Goal: Task Accomplishment & Management: Complete application form

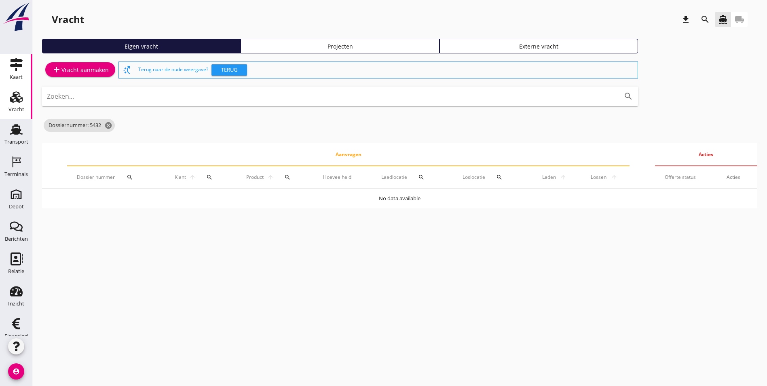
click at [10, 61] on use at bounding box center [16, 64] width 13 height 13
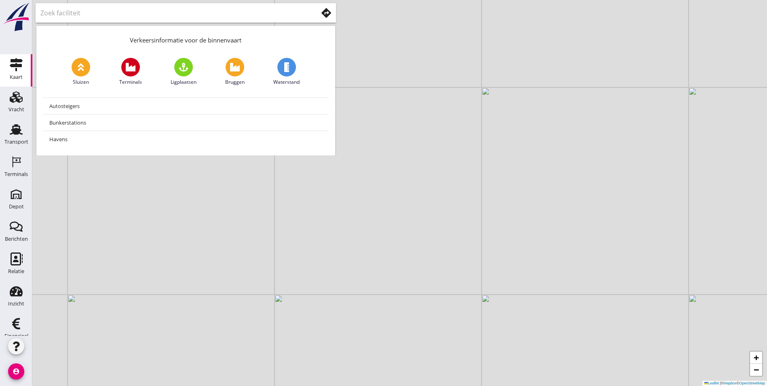
click at [204, 196] on div "+ − Leaflet | © Mapbox © OpenStreetMap" at bounding box center [399, 193] width 734 height 386
drag, startPoint x: 172, startPoint y: 196, endPoint x: 349, endPoint y: 179, distance: 177.8
click at [348, 179] on div "+ − Leaflet | © Mapbox © OpenStreetMap" at bounding box center [399, 193] width 734 height 386
click at [8, 108] on div "Vracht" at bounding box center [16, 109] width 16 height 5
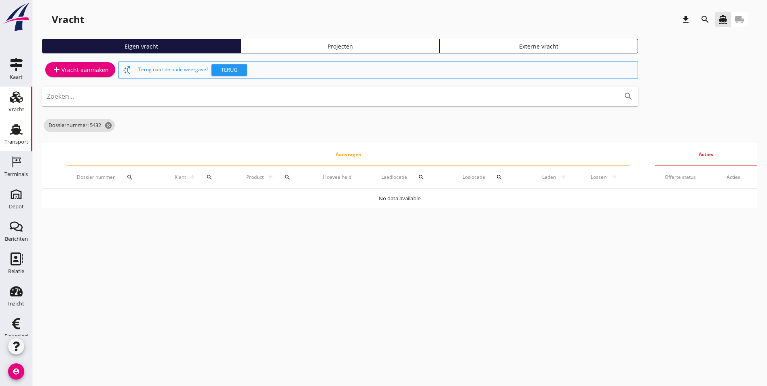
click at [12, 137] on div "Transport" at bounding box center [16, 141] width 24 height 11
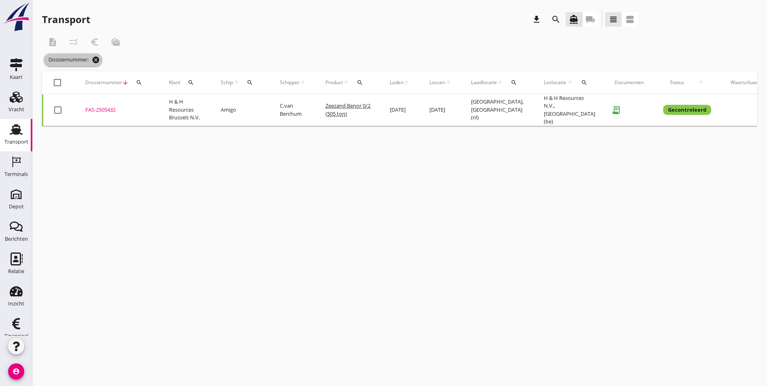
click at [94, 58] on icon "cancel" at bounding box center [96, 60] width 8 height 8
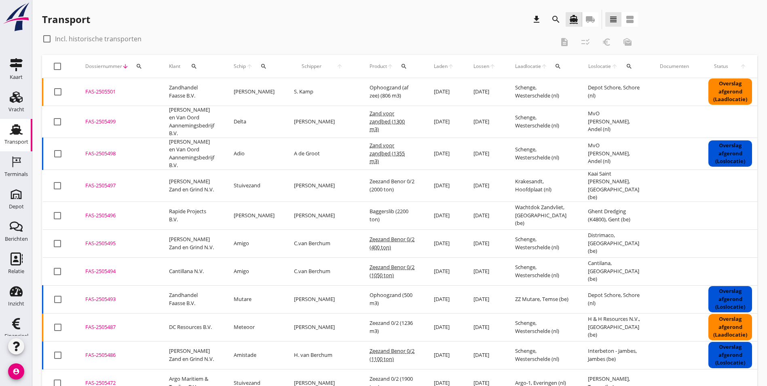
click at [47, 37] on div at bounding box center [47, 39] width 14 height 14
checkbox input "true"
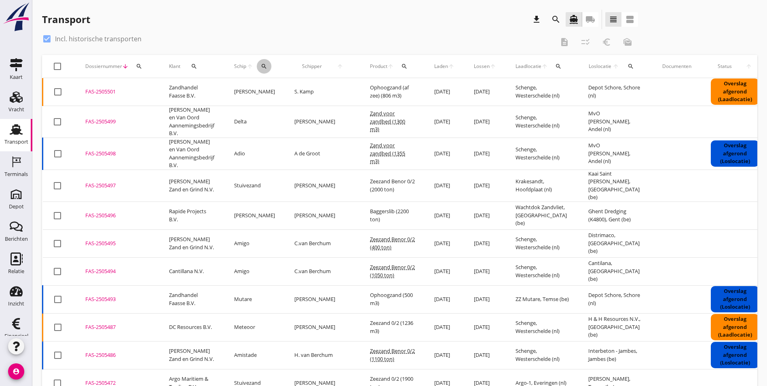
click at [263, 67] on icon "search" at bounding box center [264, 66] width 6 height 6
click at [279, 89] on input "Zoek op (scheeps)naam" at bounding box center [302, 89] width 84 height 13
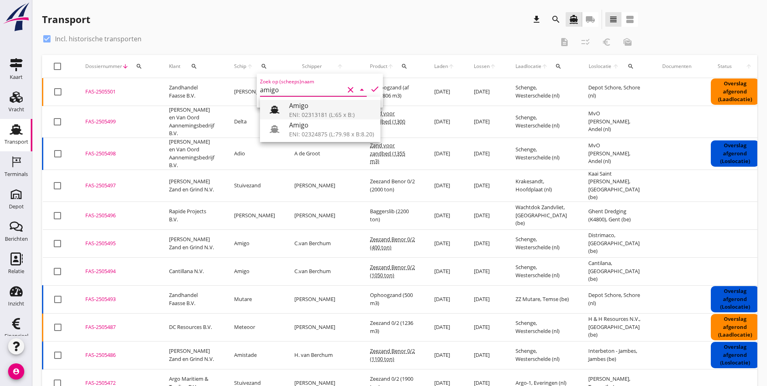
click at [312, 111] on div "ENI: 02313181 (L:65 x B:)" at bounding box center [331, 114] width 85 height 8
click at [370, 89] on icon "check" at bounding box center [375, 89] width 10 height 10
type input "Amigo"
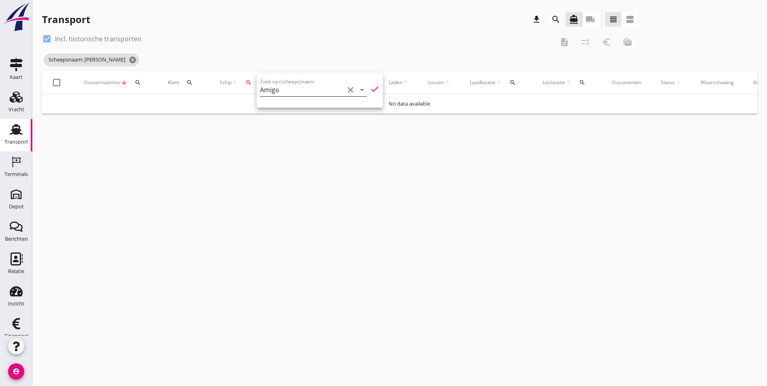
click at [346, 90] on icon "clear" at bounding box center [351, 90] width 10 height 10
click at [315, 92] on input "Zoek op (scheeps)naam" at bounding box center [302, 89] width 84 height 13
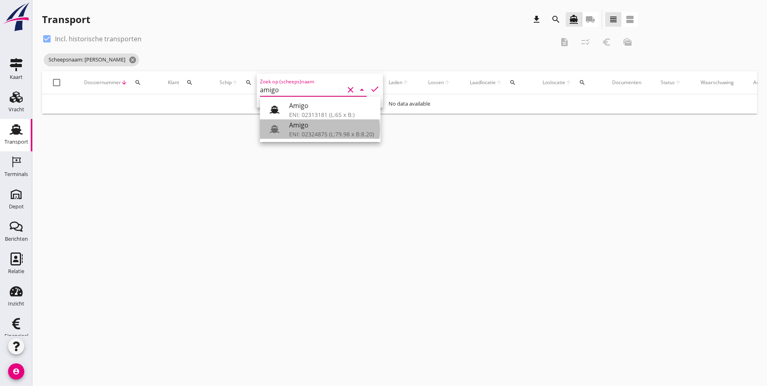
click at [354, 135] on div "ENI: 02324875 (L:79.98 x B:8.20)" at bounding box center [331, 134] width 85 height 8
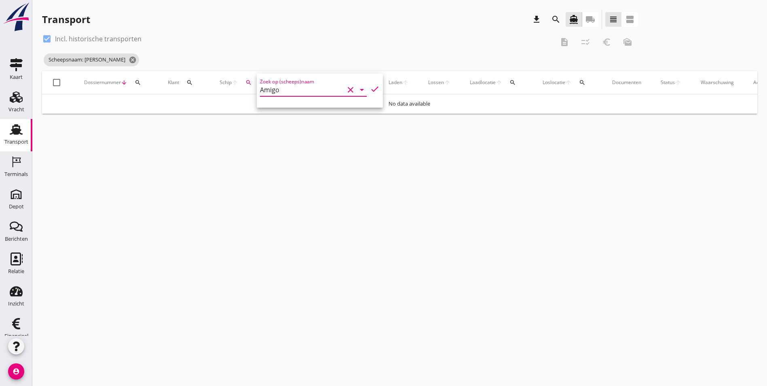
type input "Amigo"
click at [370, 89] on icon "check" at bounding box center [375, 89] width 10 height 10
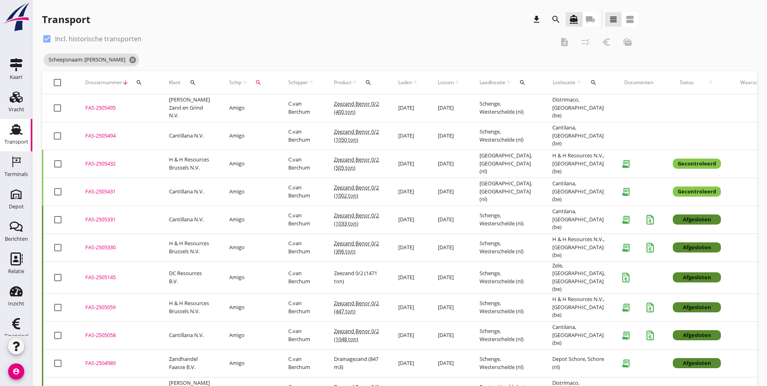
click at [99, 195] on div "FAS-2505431" at bounding box center [117, 192] width 64 height 8
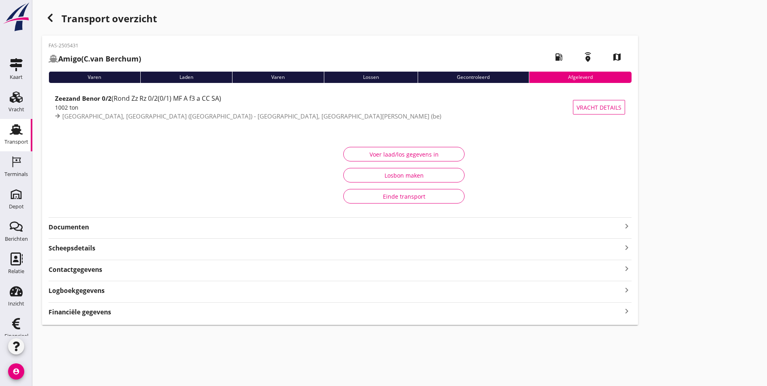
click at [140, 76] on div "Laden" at bounding box center [186, 77] width 92 height 11
click at [83, 290] on strong "Logboekgegevens" at bounding box center [76, 290] width 56 height 9
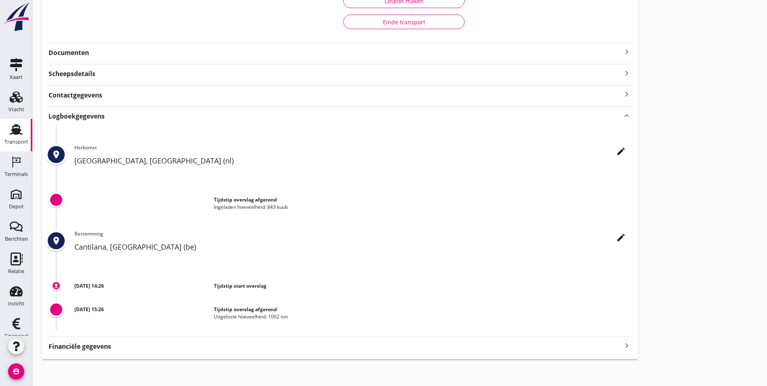
scroll to position [177, 0]
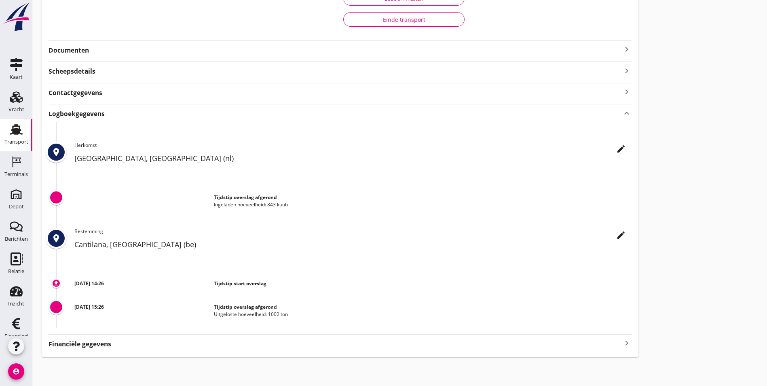
drag, startPoint x: 85, startPoint y: 115, endPoint x: 85, endPoint y: 97, distance: 17.8
click at [85, 114] on strong "Logboekgegevens" at bounding box center [76, 113] width 56 height 9
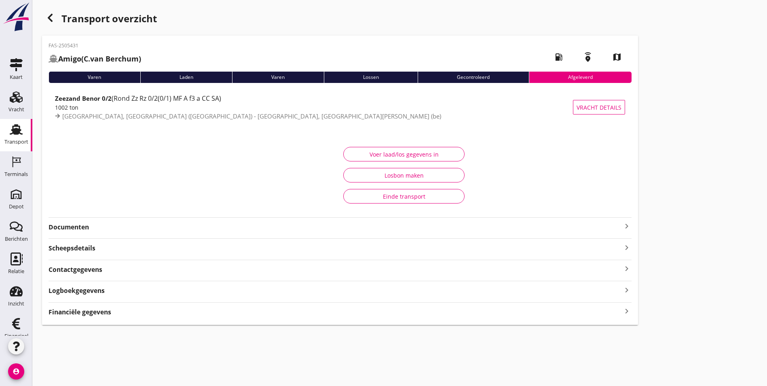
click at [76, 228] on strong "Documenten" at bounding box center [334, 226] width 573 height 9
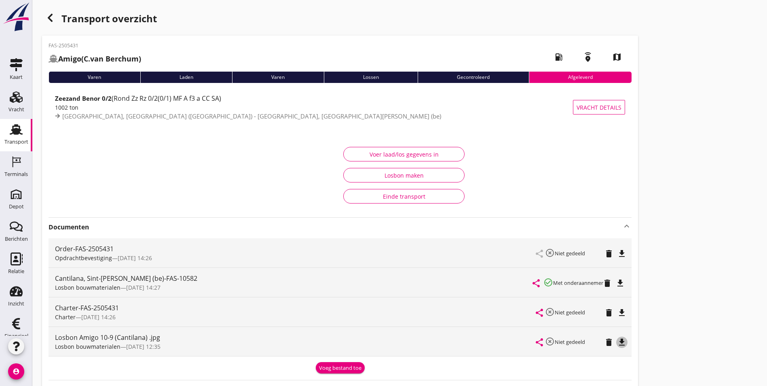
click at [617, 341] on icon "file_download" at bounding box center [622, 342] width 10 height 10
click at [47, 19] on icon "button" at bounding box center [50, 18] width 10 height 10
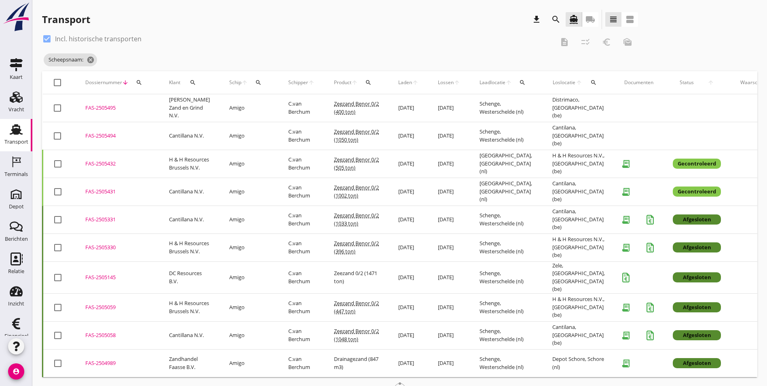
click at [101, 139] on div "FAS-2505494" at bounding box center [117, 136] width 64 height 8
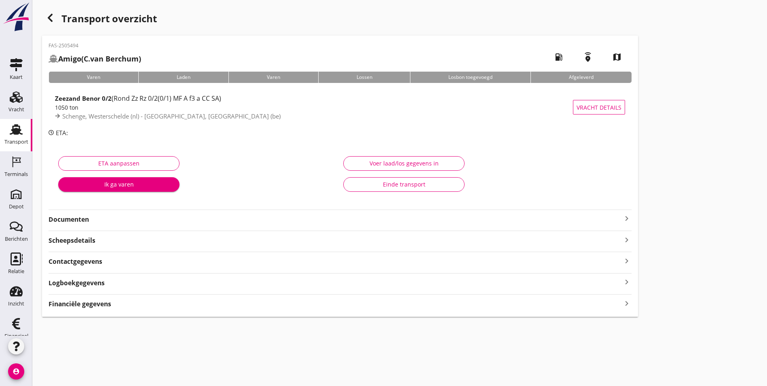
click at [95, 220] on strong "Documenten" at bounding box center [334, 219] width 573 height 9
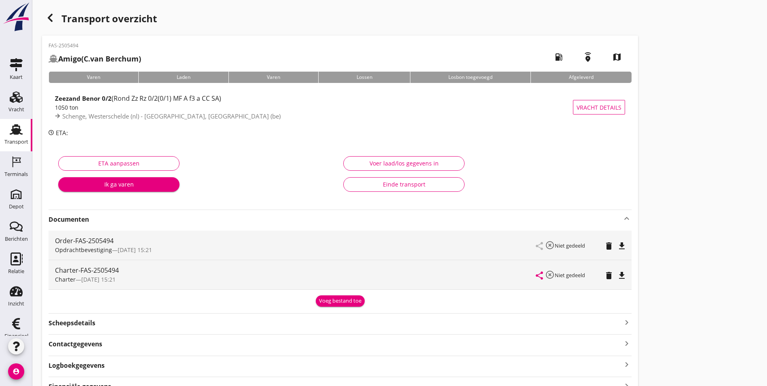
click at [350, 159] on div "Voer laad/los gegevens in" at bounding box center [404, 163] width 108 height 8
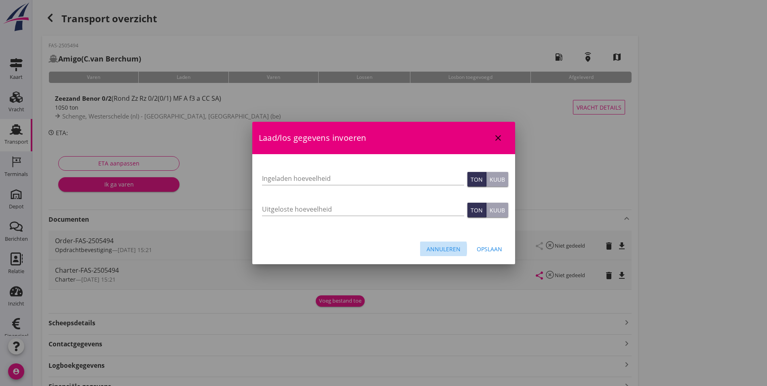
click at [450, 250] on div "Annuleren" at bounding box center [443, 249] width 34 height 8
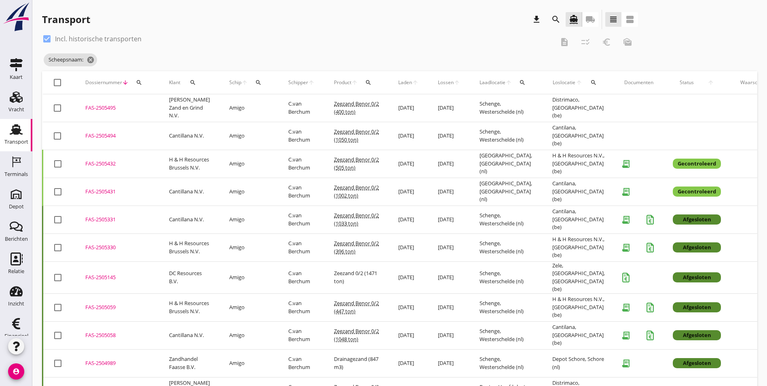
click at [102, 167] on div "FAS-2505432" at bounding box center [117, 164] width 64 height 8
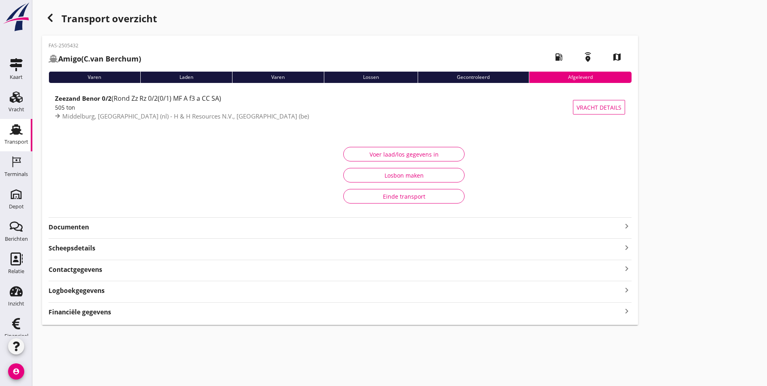
click at [87, 228] on strong "Documenten" at bounding box center [334, 226] width 573 height 9
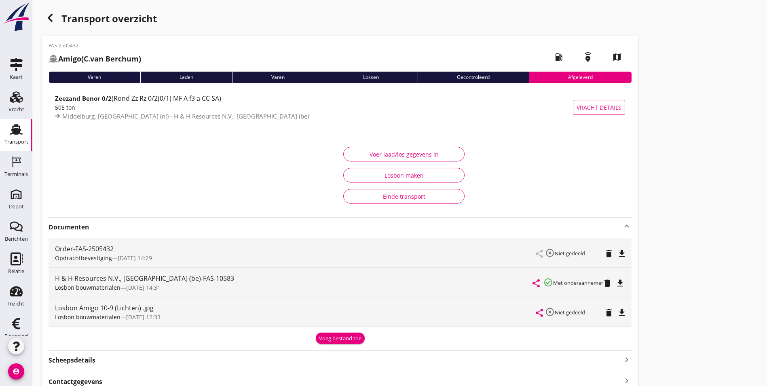
click at [617, 314] on icon "file_download" at bounding box center [622, 313] width 10 height 10
click at [87, 359] on strong "Scheepsdetails" at bounding box center [71, 359] width 47 height 9
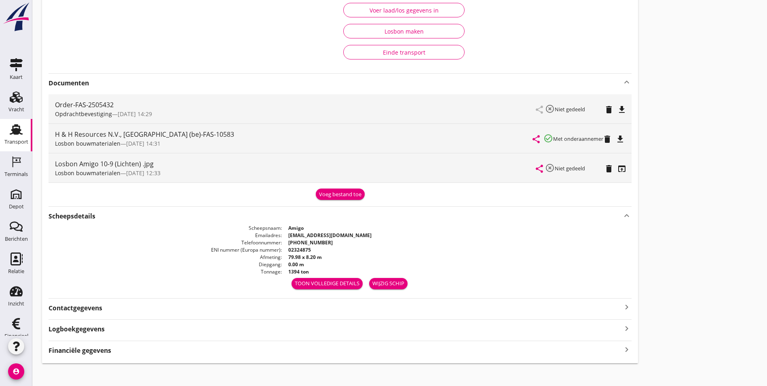
scroll to position [150, 0]
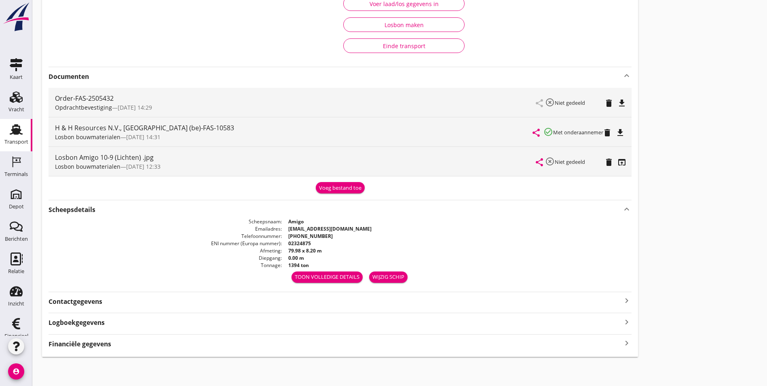
click at [509, 170] on div "Transport overzicht FAS-2505432 Amigo (C.van Berchum) local_gas_station emergen…" at bounding box center [399, 108] width 734 height 516
click at [507, 179] on div "Transport overzicht FAS-2505432 Amigo (C.van Berchum) local_gas_station emergen…" at bounding box center [399, 108] width 734 height 516
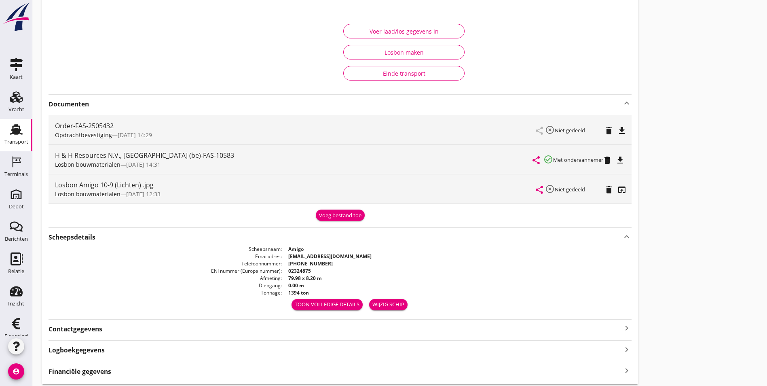
scroll to position [110, 0]
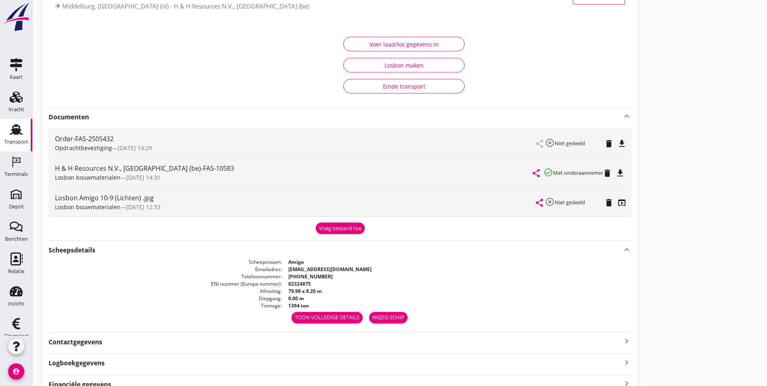
click at [586, 194] on div "Transport overzicht FAS-2505432 Amigo (C.van Berchum) local_gas_station emergen…" at bounding box center [399, 148] width 734 height 516
click at [2, 133] on link "Transport Transport" at bounding box center [16, 135] width 32 height 32
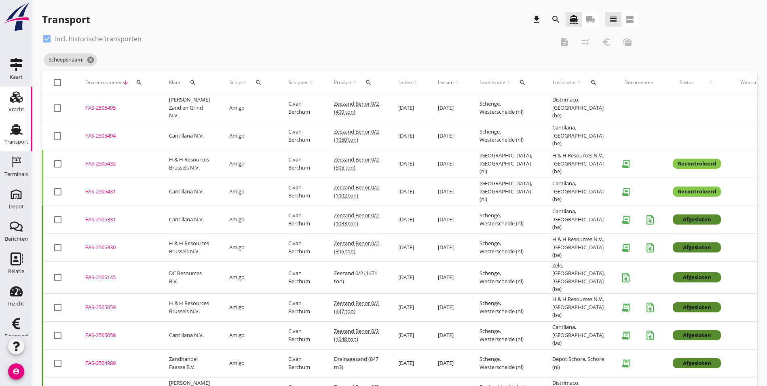
click at [17, 103] on div "Vracht" at bounding box center [16, 108] width 16 height 11
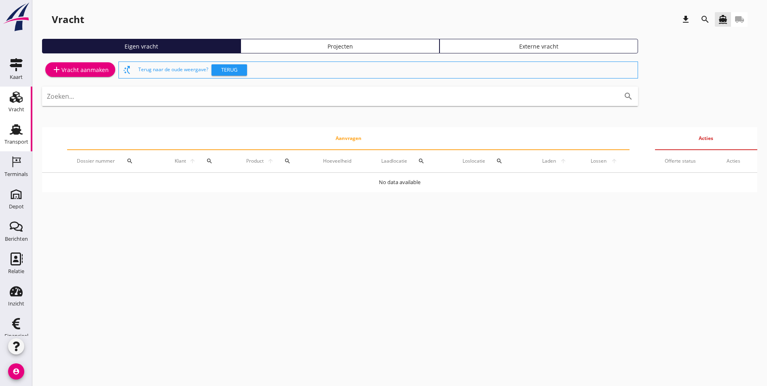
click at [19, 133] on use at bounding box center [16, 129] width 13 height 11
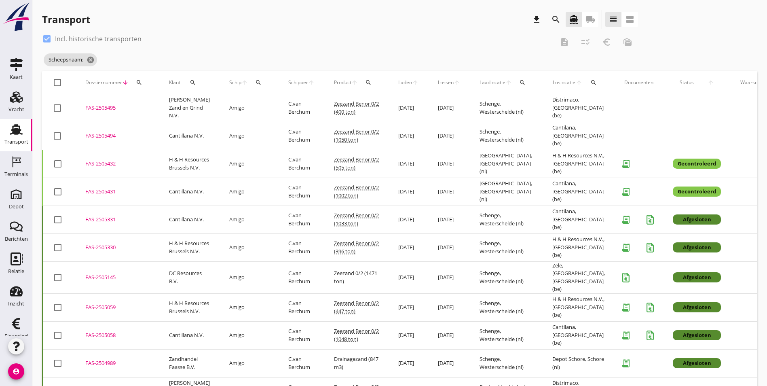
click at [136, 78] on button "search" at bounding box center [139, 82] width 15 height 15
click at [169, 105] on input "Zoeken op dossiernummer..." at bounding box center [177, 105] width 84 height 13
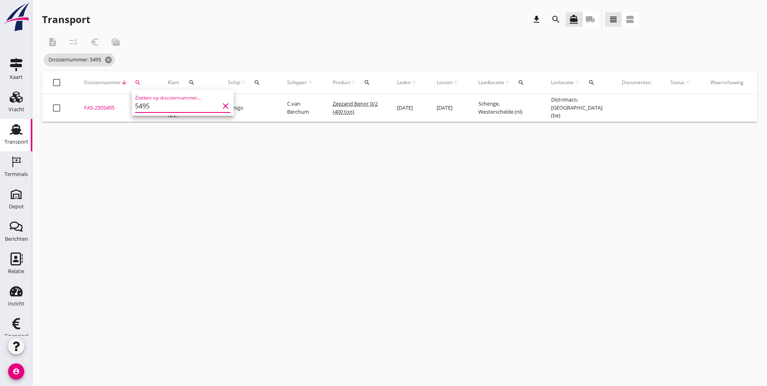
type input "5495"
click at [105, 111] on div "FAS-2505495" at bounding box center [116, 108] width 64 height 8
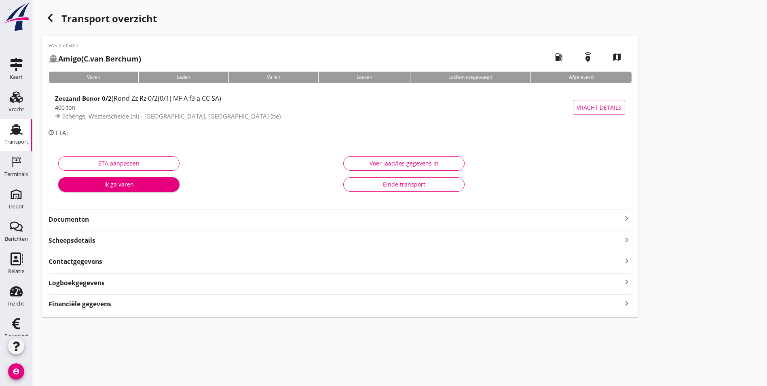
click at [92, 220] on strong "Documenten" at bounding box center [334, 219] width 573 height 9
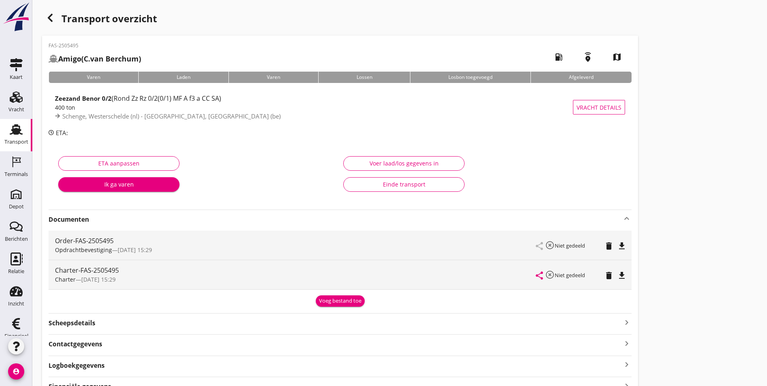
click at [319, 301] on div "Voeg bestand toe" at bounding box center [340, 301] width 42 height 8
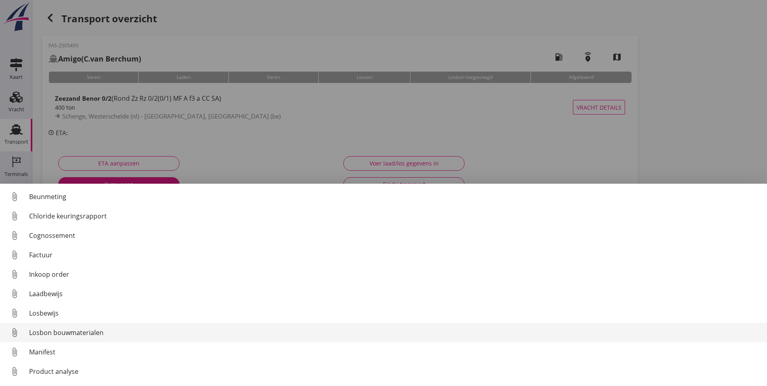
click at [81, 332] on div "Losbon bouwmaterialen" at bounding box center [394, 332] width 731 height 10
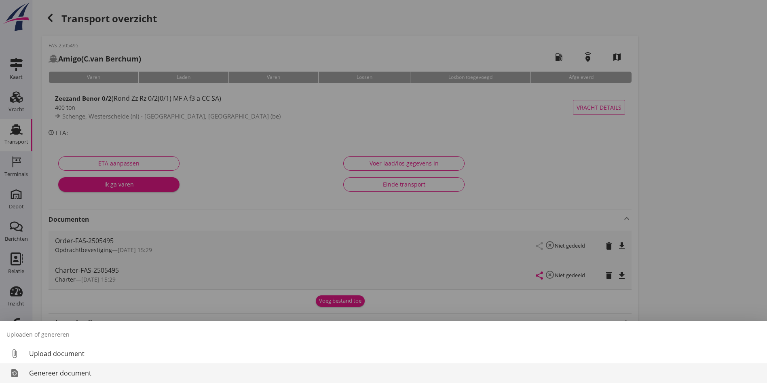
click at [73, 371] on div "Genereer document" at bounding box center [394, 373] width 731 height 10
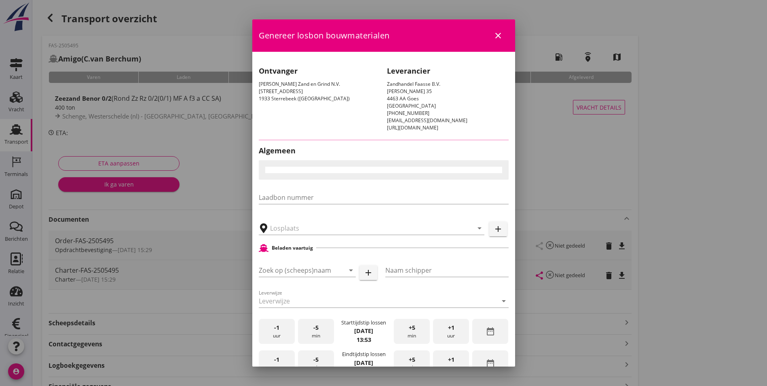
type input "Distrimaco, [GEOGRAPHIC_DATA]"
checkbox input "true"
type input "Amigo"
type input "[PERSON_NAME]"
type input "Zeezand Benor 0/2 (6120)"
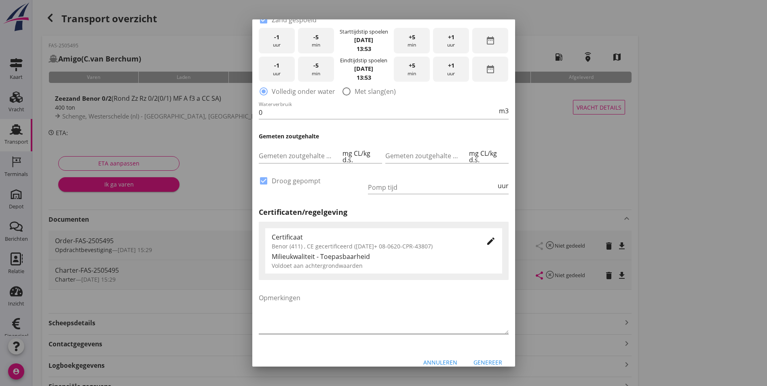
scroll to position [446, 0]
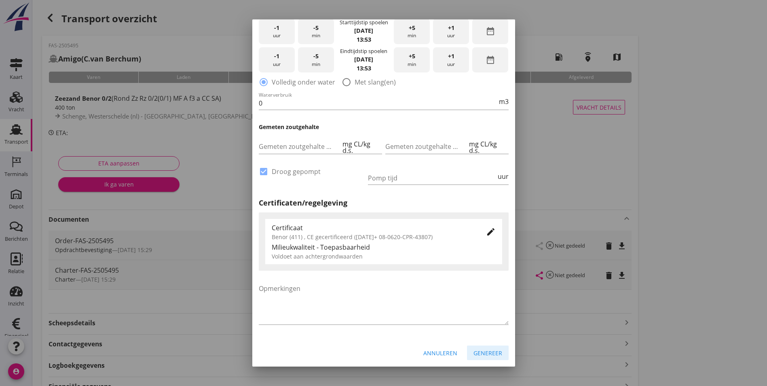
drag, startPoint x: 481, startPoint y: 354, endPoint x: 386, endPoint y: 231, distance: 155.0
click at [487, 350] on div "Genereer" at bounding box center [487, 352] width 29 height 8
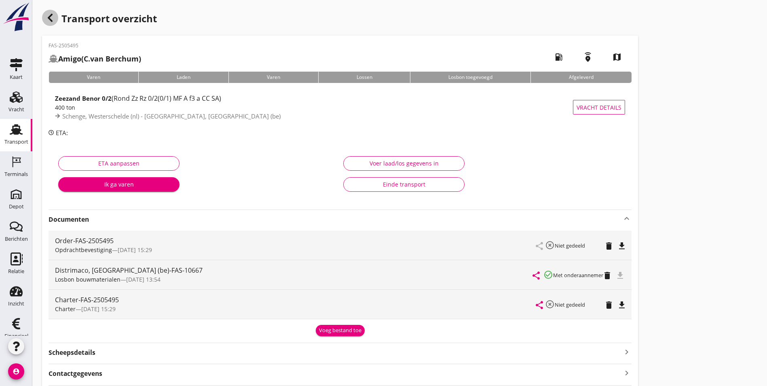
click at [49, 21] on icon "button" at bounding box center [50, 18] width 10 height 10
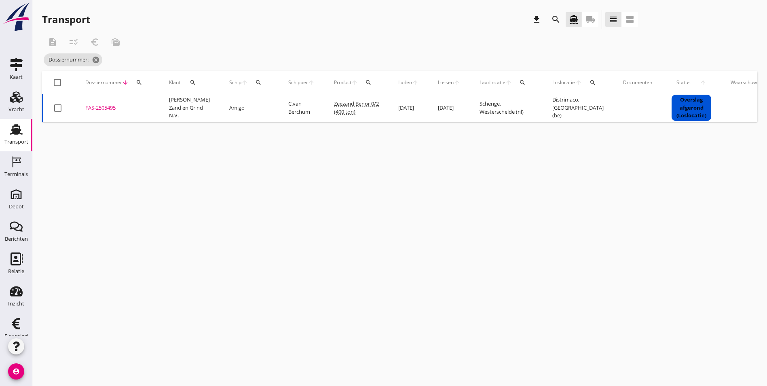
click at [148, 81] on div "Dossiernummer arrow_downward search" at bounding box center [117, 82] width 64 height 19
click at [141, 81] on icon "search" at bounding box center [139, 82] width 6 height 6
click at [98, 60] on icon "cancel" at bounding box center [96, 60] width 8 height 8
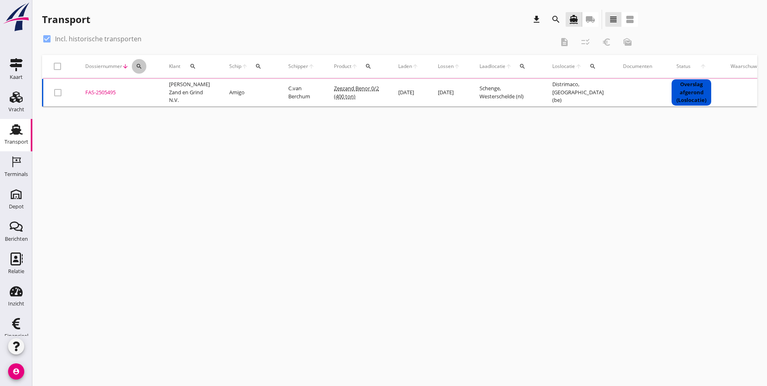
click at [139, 69] on icon "search" at bounding box center [139, 66] width 6 height 6
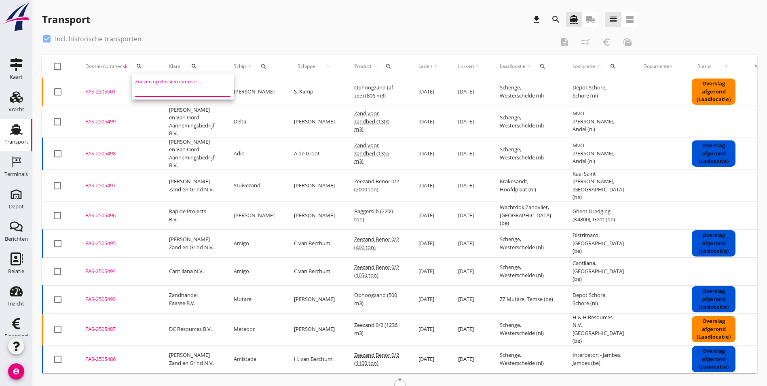
click at [158, 89] on input "Zoeken op dossiernummer..." at bounding box center [177, 89] width 84 height 13
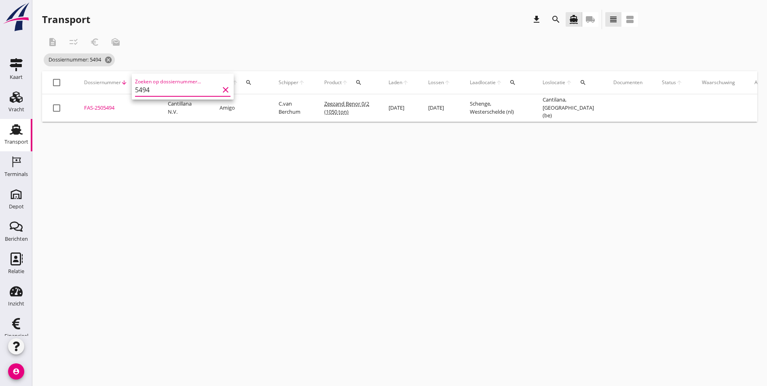
type input "5494"
click at [98, 104] on div "FAS-2505494" at bounding box center [116, 108] width 64 height 8
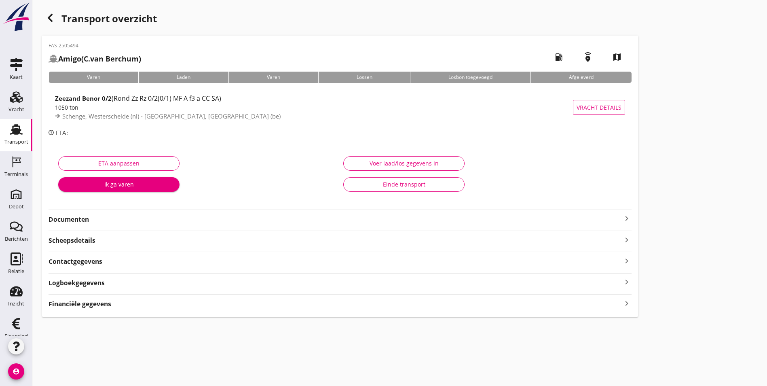
click at [110, 286] on div "Logboekgegevens keyboard_arrow_right" at bounding box center [339, 281] width 583 height 11
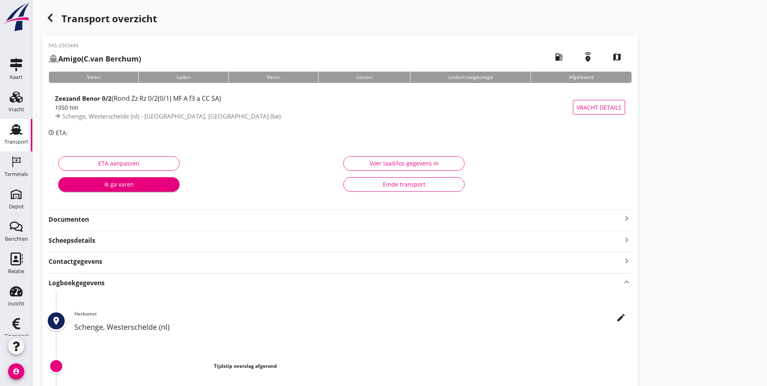
click at [104, 287] on div "Logboekgegevens keyboard_arrow_up" at bounding box center [339, 281] width 583 height 11
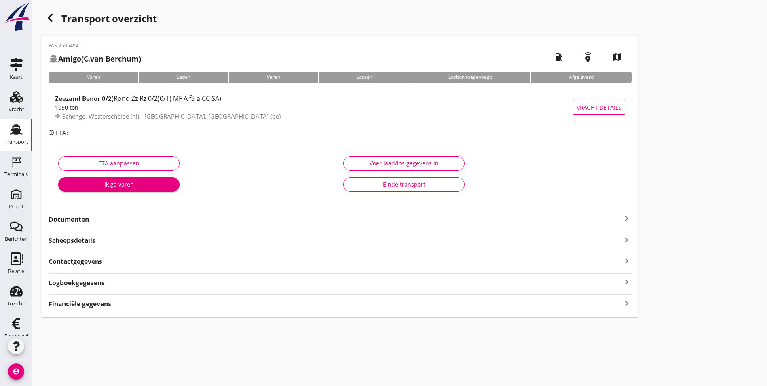
click at [103, 217] on strong "Documenten" at bounding box center [334, 219] width 573 height 9
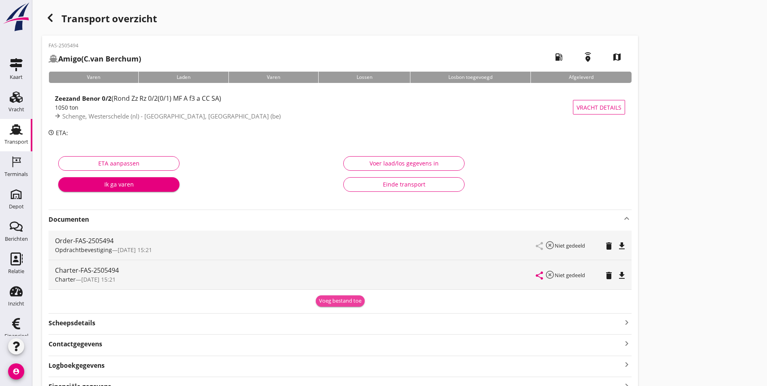
click at [319, 299] on div "Voeg bestand toe" at bounding box center [340, 301] width 42 height 8
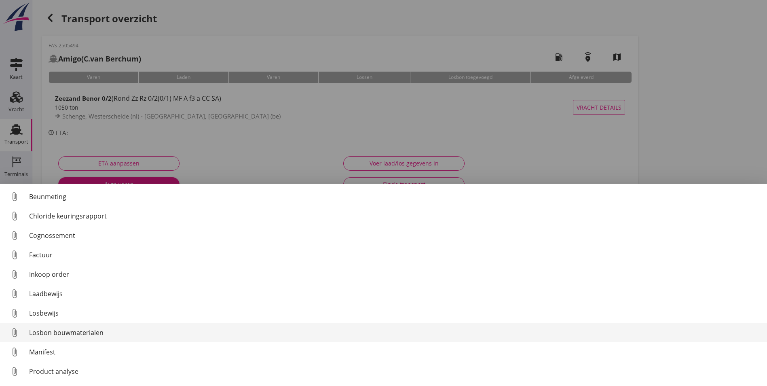
drag, startPoint x: 78, startPoint y: 331, endPoint x: 84, endPoint y: 327, distance: 8.1
click at [82, 327] on div "Losbon bouwmaterialen" at bounding box center [394, 332] width 731 height 10
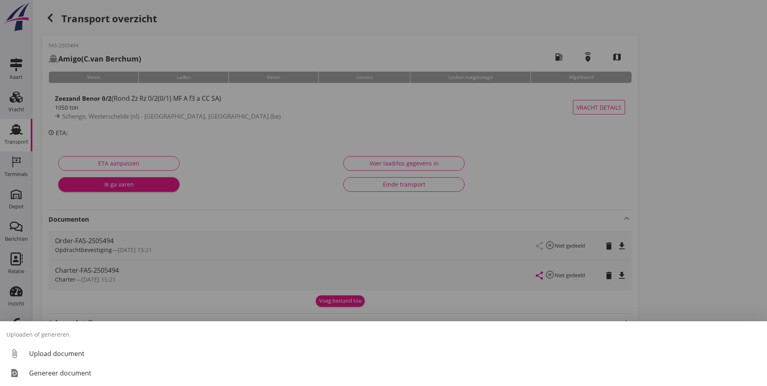
drag, startPoint x: 101, startPoint y: 367, endPoint x: 103, endPoint y: 359, distance: 7.8
click at [101, 364] on link "restore_page Genereer document" at bounding box center [383, 372] width 767 height 19
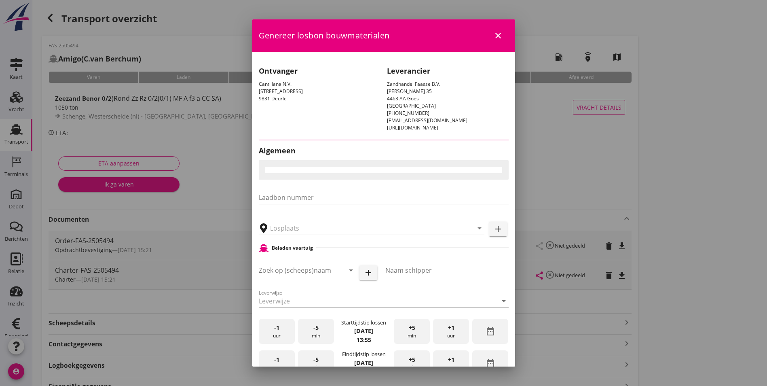
type input "Cantilana, [GEOGRAPHIC_DATA]-Leeuw"
type input "Amigo"
type input "[PERSON_NAME]"
type input "Zeezand Benor 0/2 (6120)"
checkbox input "true"
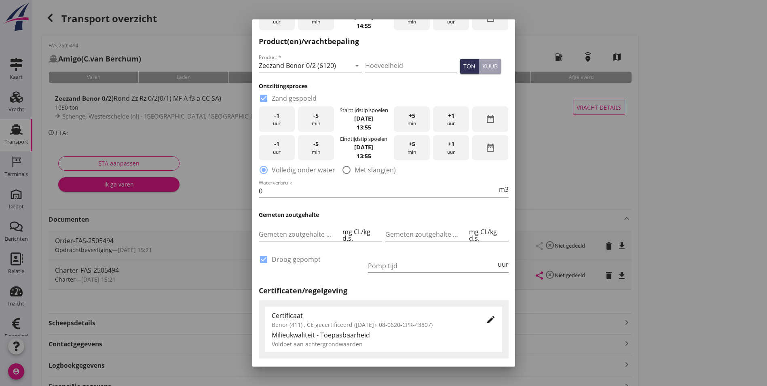
scroll to position [446, 0]
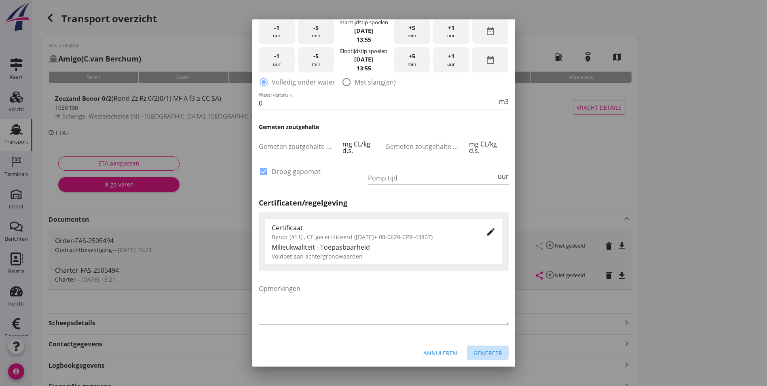
click at [475, 352] on div "Genereer" at bounding box center [487, 352] width 29 height 8
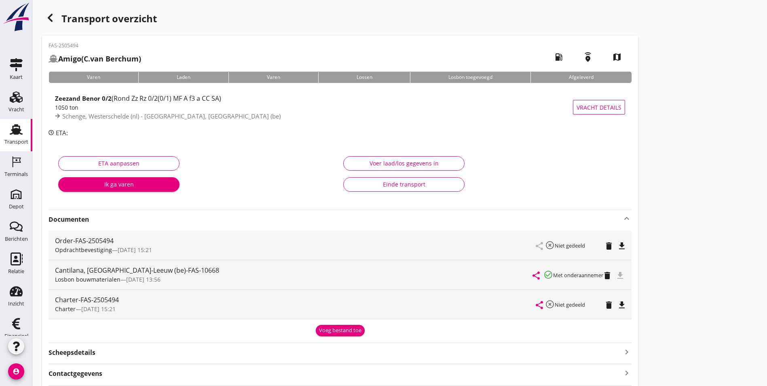
click at [452, 273] on div "Transport overzicht FAS-2505494 Amigo (C.van Berchum) local_gas_station emergen…" at bounding box center [399, 219] width 734 height 438
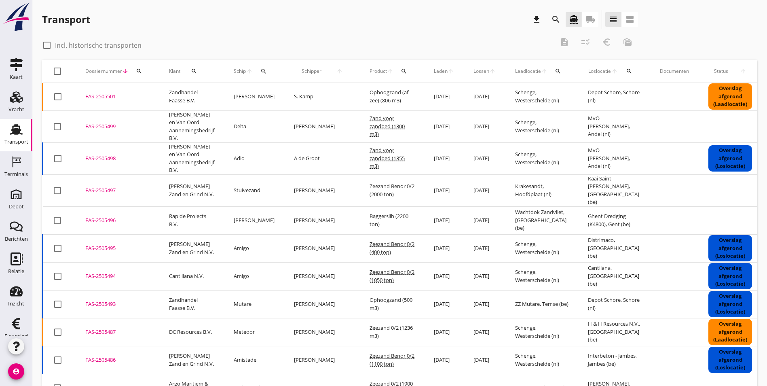
click at [110, 244] on div "FAS-2505495" at bounding box center [117, 248] width 64 height 8
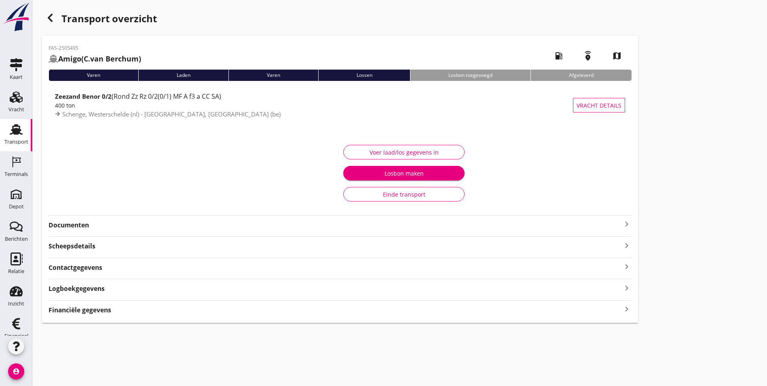
click at [78, 221] on strong "Documenten" at bounding box center [334, 224] width 573 height 9
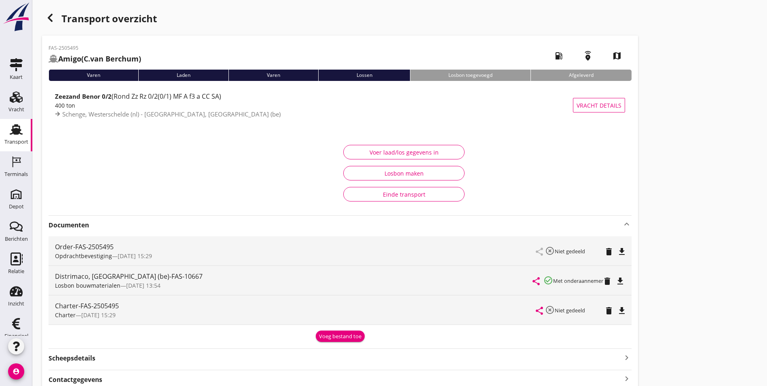
click at [48, 19] on icon "button" at bounding box center [50, 18] width 10 height 10
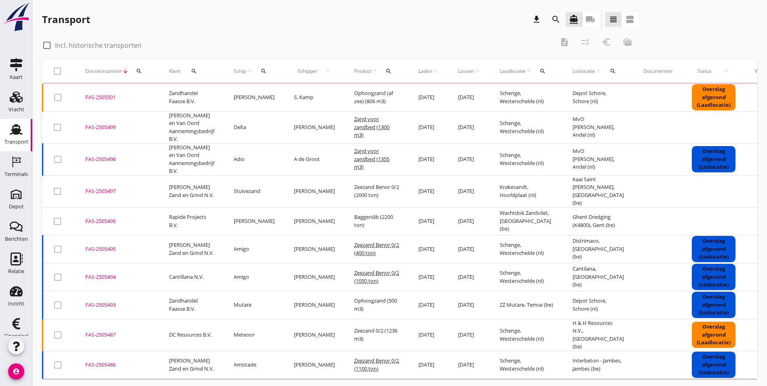
click at [141, 70] on icon "search" at bounding box center [139, 71] width 6 height 6
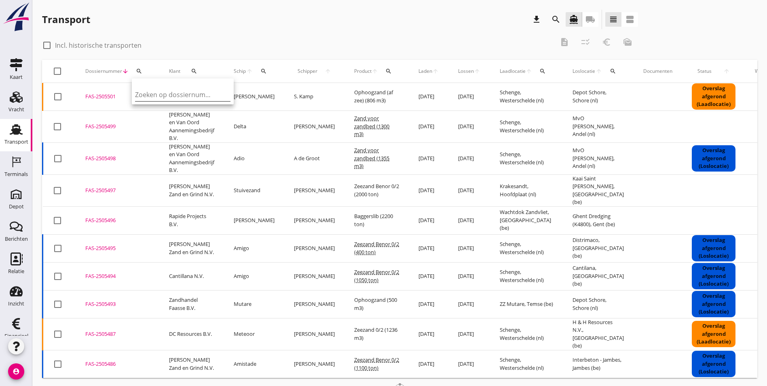
click at [157, 97] on input "Zoeken op dossiernummer..." at bounding box center [177, 94] width 84 height 13
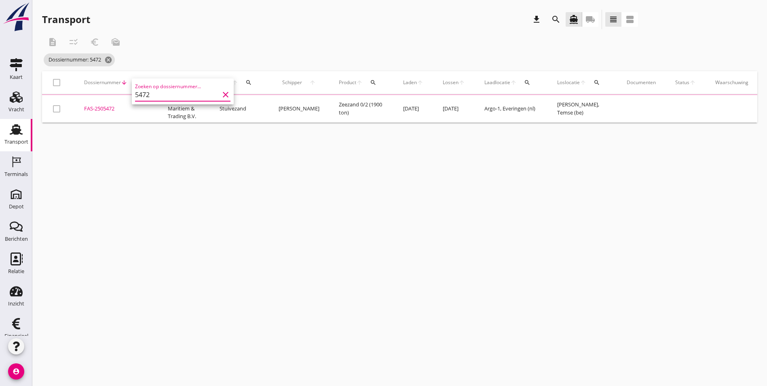
type input "5472"
click at [104, 108] on div "FAS-2505472" at bounding box center [116, 109] width 64 height 8
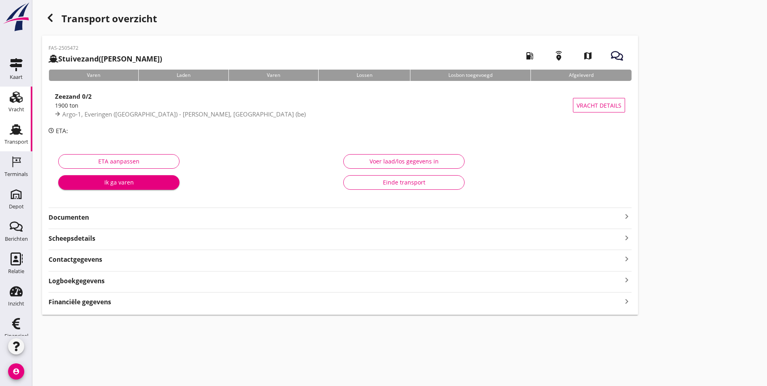
click at [16, 97] on icon "Vracht" at bounding box center [16, 97] width 13 height 13
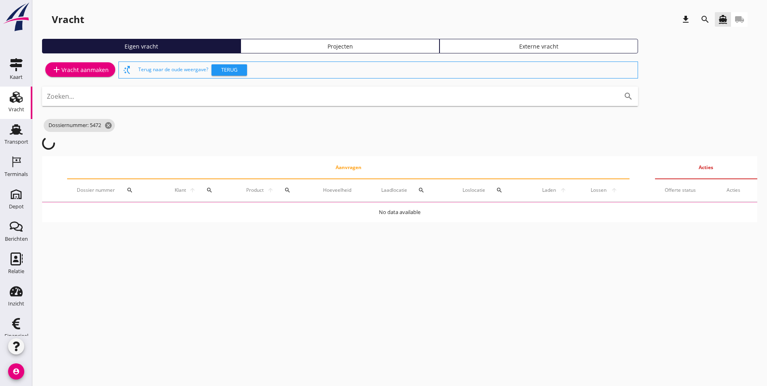
click at [244, 44] on div "Projecten" at bounding box center [339, 46] width 191 height 8
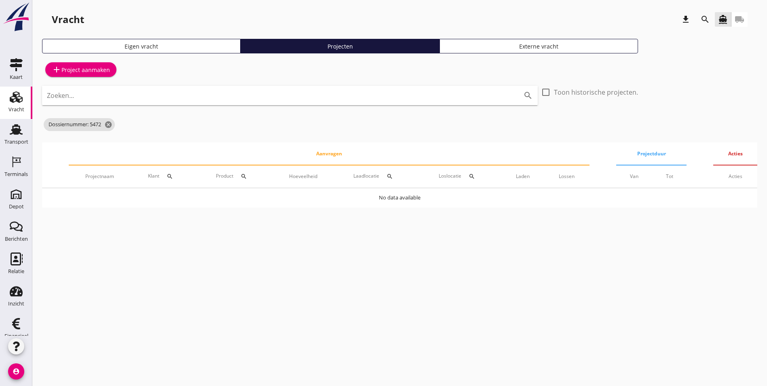
click at [707, 21] on icon "search" at bounding box center [705, 20] width 10 height 10
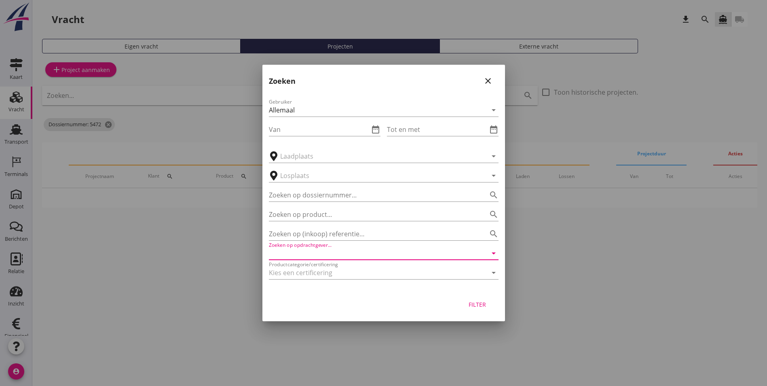
click at [320, 251] on input "Zoeken op opdrachtgever..." at bounding box center [372, 253] width 207 height 13
type input "MvO"
click at [477, 307] on div "Filter" at bounding box center [477, 304] width 23 height 8
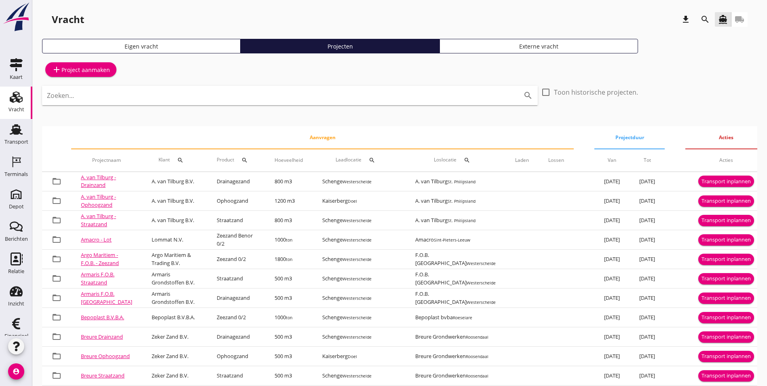
click at [700, 21] on div "search" at bounding box center [705, 20] width 15 height 10
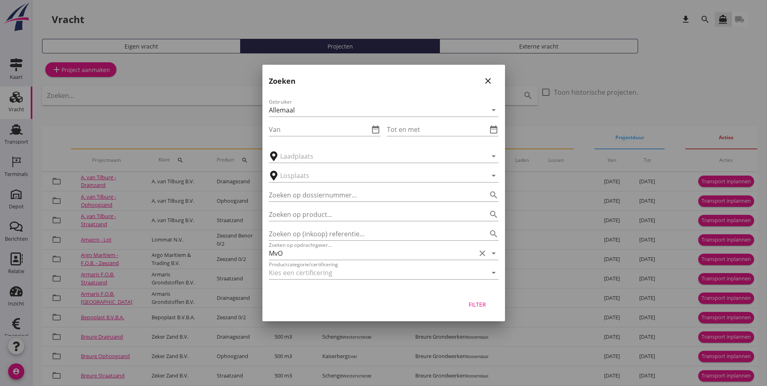
click at [478, 304] on div "Filter" at bounding box center [477, 304] width 23 height 8
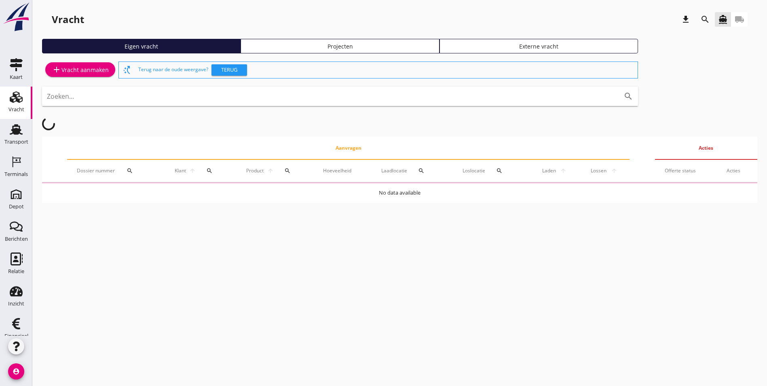
click at [253, 45] on div "Projecten" at bounding box center [339, 46] width 191 height 8
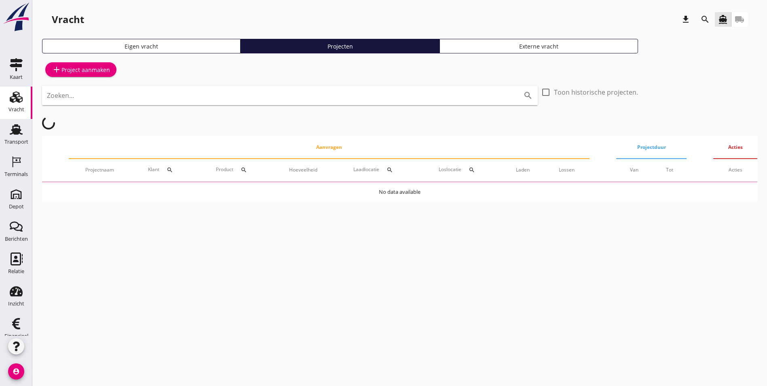
click at [712, 18] on div "search" at bounding box center [704, 19] width 19 height 19
click at [703, 18] on icon "search" at bounding box center [705, 20] width 10 height 10
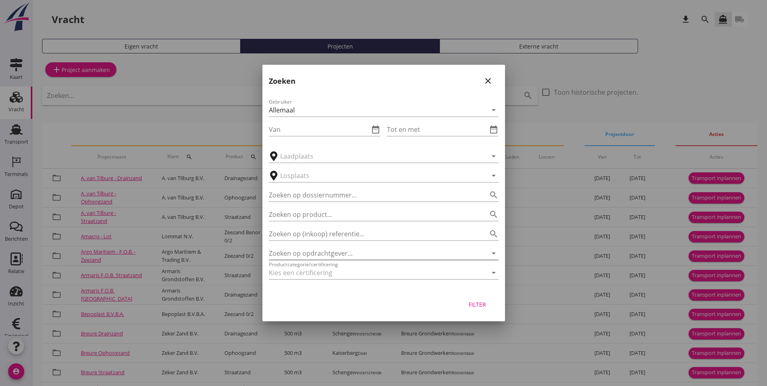
click at [306, 255] on input "Zoeken op opdrachtgever..." at bounding box center [372, 253] width 207 height 13
type input "M"
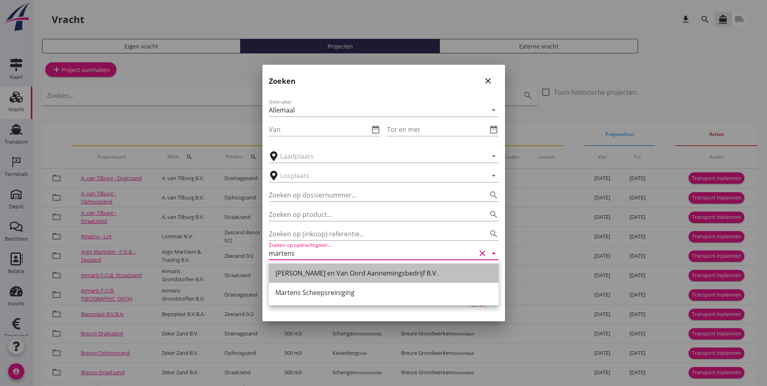
click at [378, 275] on div "[PERSON_NAME] en Van Oord Aannemingsbedrijf B.V." at bounding box center [383, 273] width 217 height 10
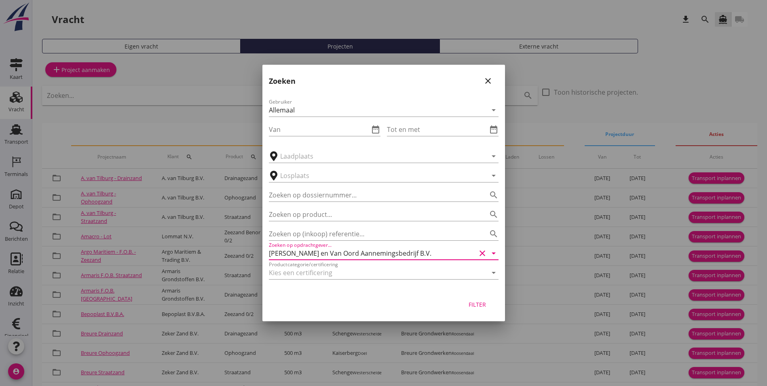
type input "[PERSON_NAME] en Van Oord Aannemingsbedrijf B.V."
click at [477, 301] on div "Filter" at bounding box center [477, 304] width 23 height 8
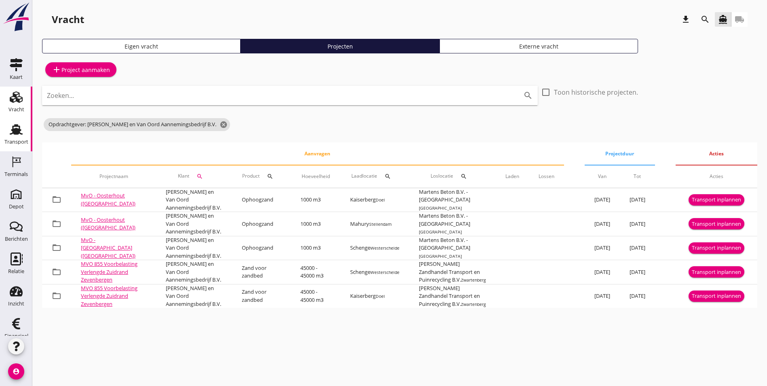
click at [23, 133] on link "Transport Transport" at bounding box center [16, 135] width 32 height 32
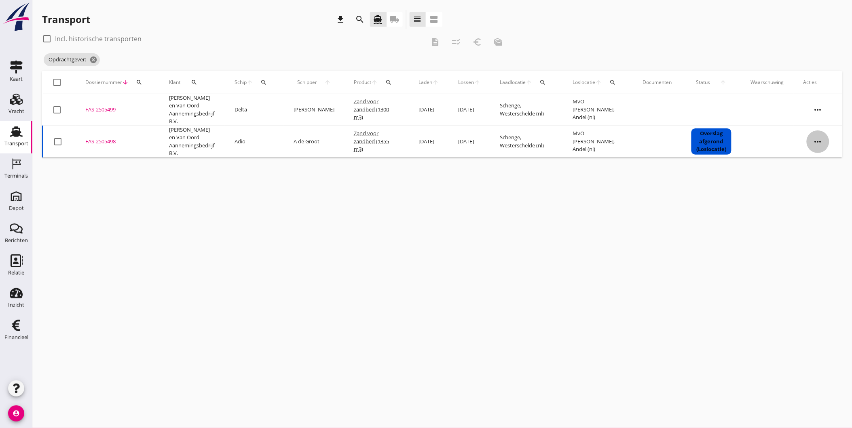
click at [766, 143] on icon "more_horiz" at bounding box center [817, 142] width 23 height 23
click at [766, 247] on div "Vracht kopieeren" at bounding box center [813, 244] width 58 height 10
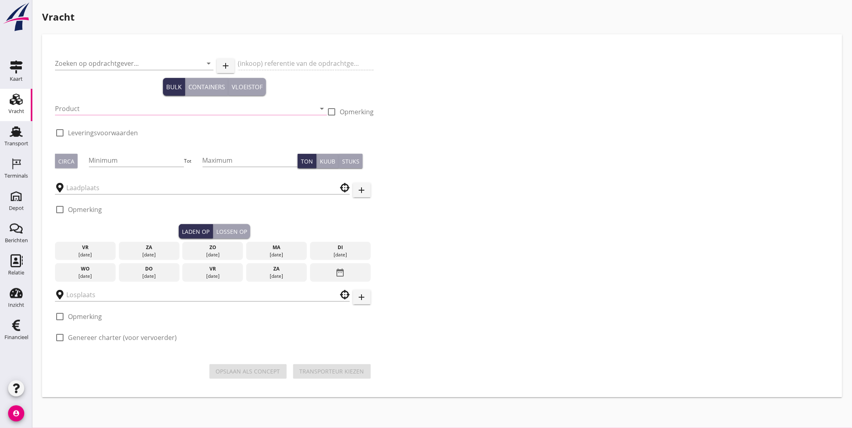
type input "[PERSON_NAME] en Van Oord Aannemingsbedrijf B.V."
type input "Levering Zand voor Zandbed - Andel"
type input "Zand voor zandbed (6120)"
checkbox input "true"
type input "1300"
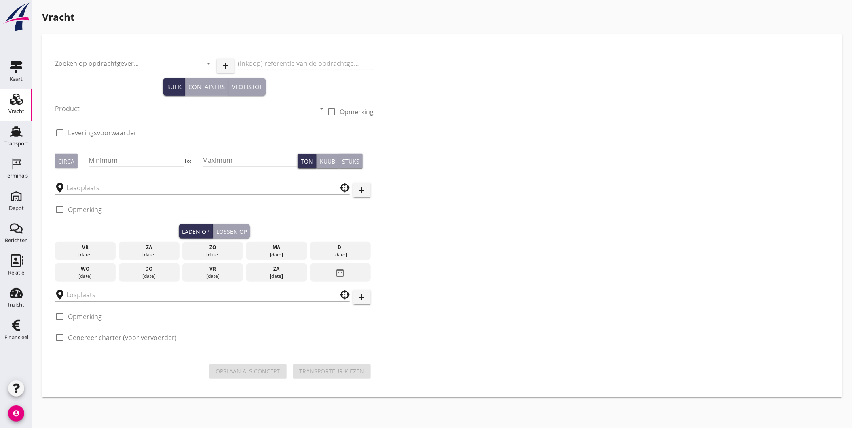
checkbox input "true"
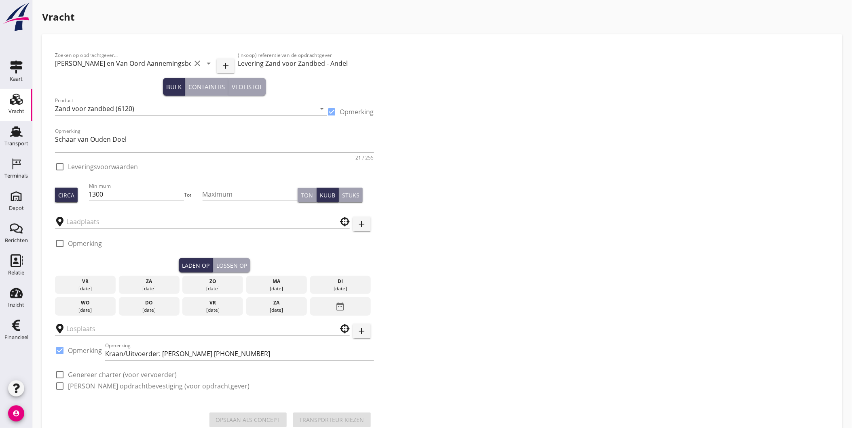
type input "Schenge"
checkbox input "true"
type input "MvO Andel Giessen"
checkbox input "true"
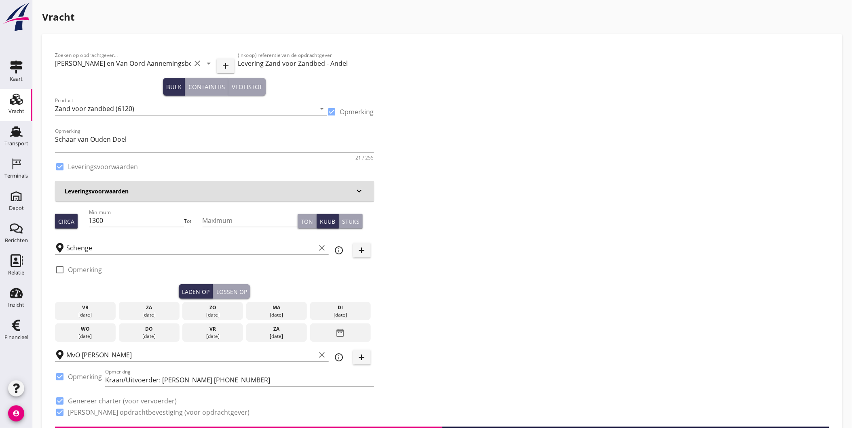
type input "4.5"
checkbox input "false"
radio input "false"
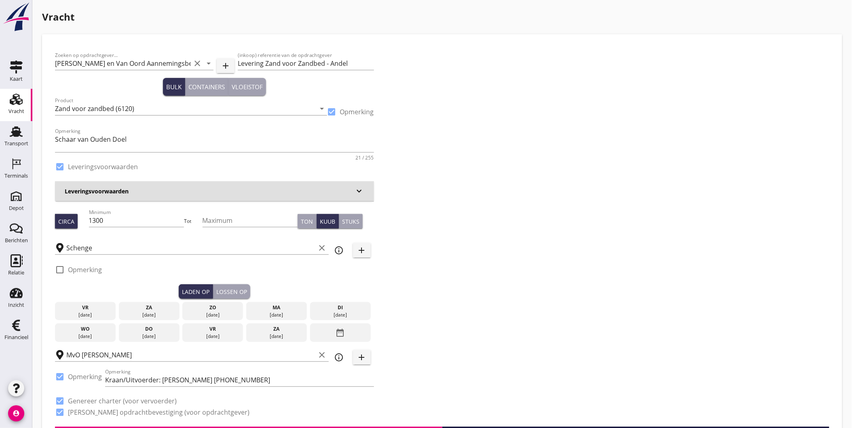
type input "1"
type input "10"
checkbox input "false"
radio input "false"
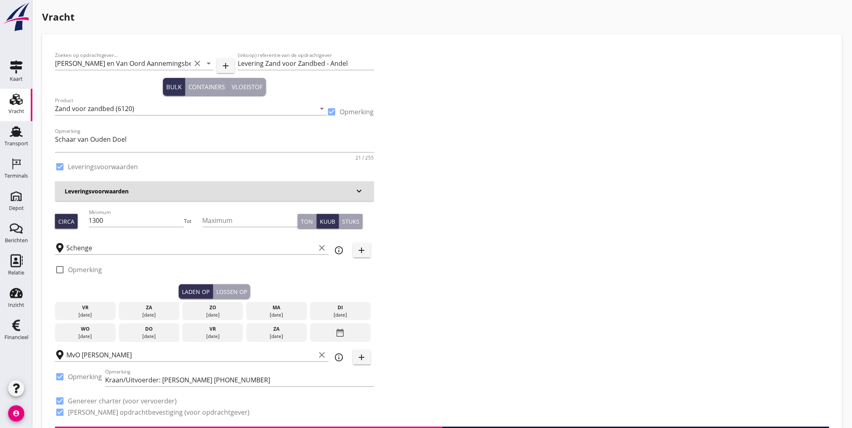
radio input "false"
type input "1"
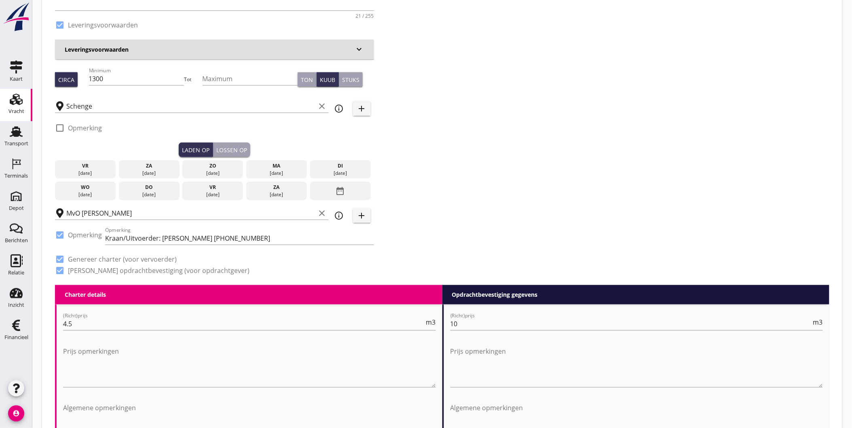
scroll to position [90, 0]
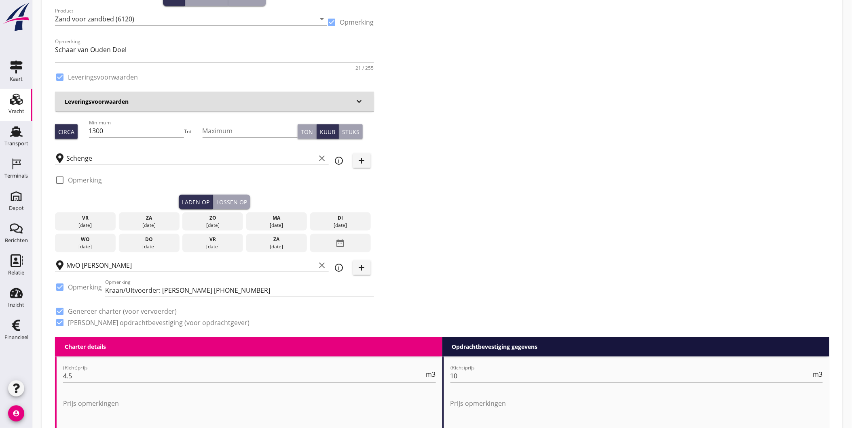
click at [105, 95] on div "Leveringsvoorwaarden keyboard_arrow_down" at bounding box center [214, 102] width 319 height 20
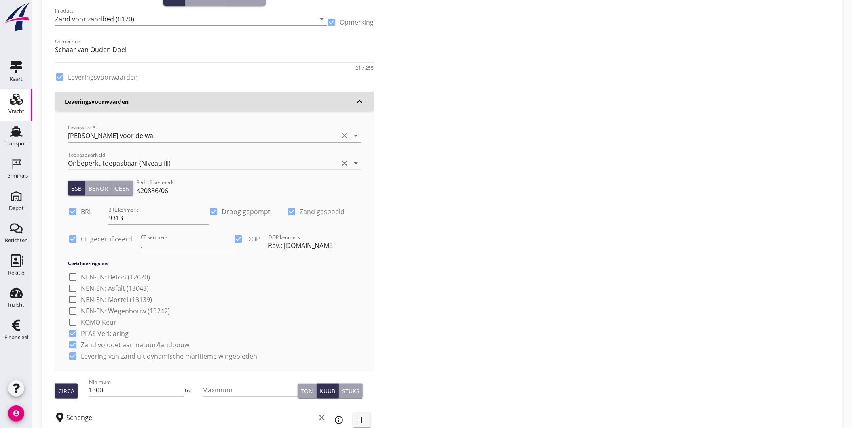
click at [173, 250] on input "." at bounding box center [187, 245] width 93 height 13
click at [204, 264] on h4 "Certificerings eis" at bounding box center [217, 263] width 299 height 7
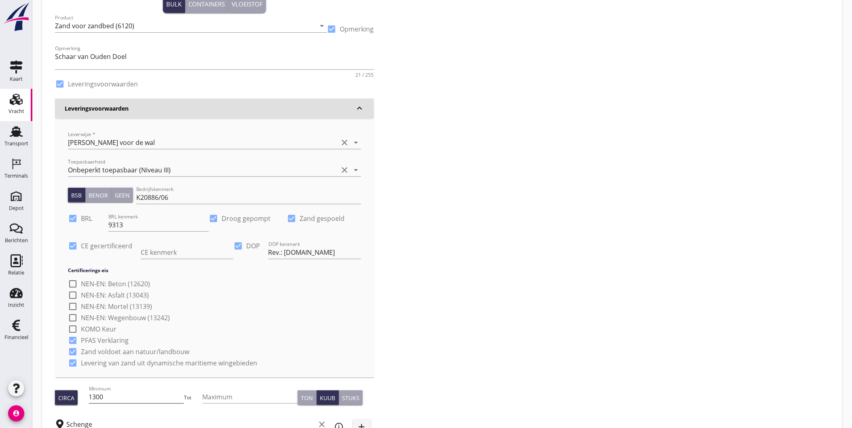
scroll to position [224, 0]
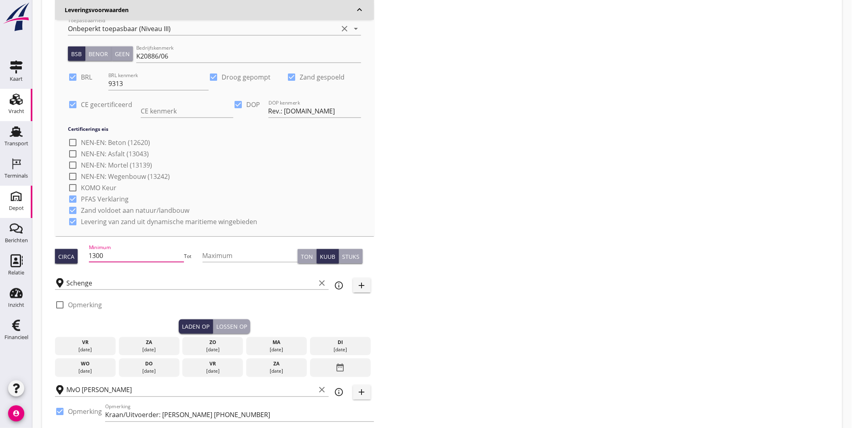
drag, startPoint x: 130, startPoint y: 253, endPoint x: 0, endPoint y: 202, distance: 139.2
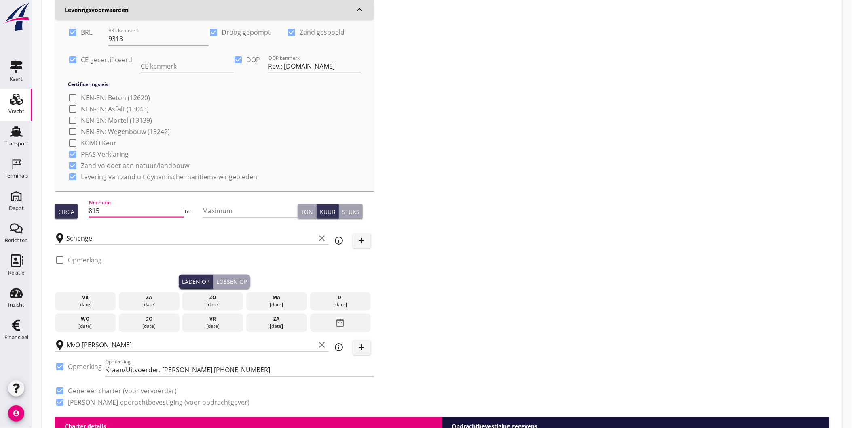
type input "815"
drag, startPoint x: 279, startPoint y: 304, endPoint x: 272, endPoint y: 299, distance: 8.4
click at [278, 302] on div "[DATE]" at bounding box center [276, 305] width 57 height 7
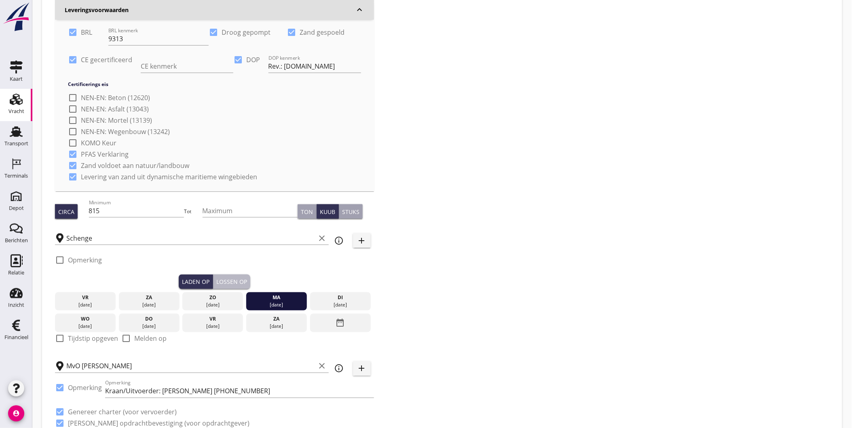
click at [231, 278] on div "Lossen op" at bounding box center [231, 282] width 31 height 8
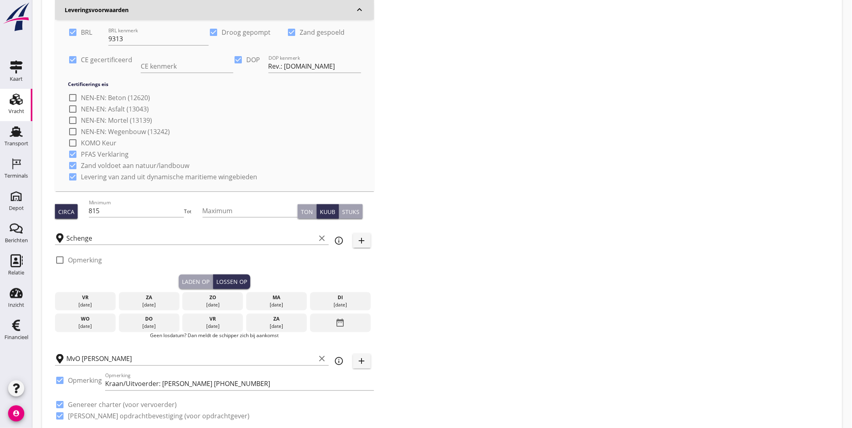
drag, startPoint x: 337, startPoint y: 302, endPoint x: 333, endPoint y: 301, distance: 4.4
click at [336, 304] on div "[DATE]" at bounding box center [340, 305] width 57 height 7
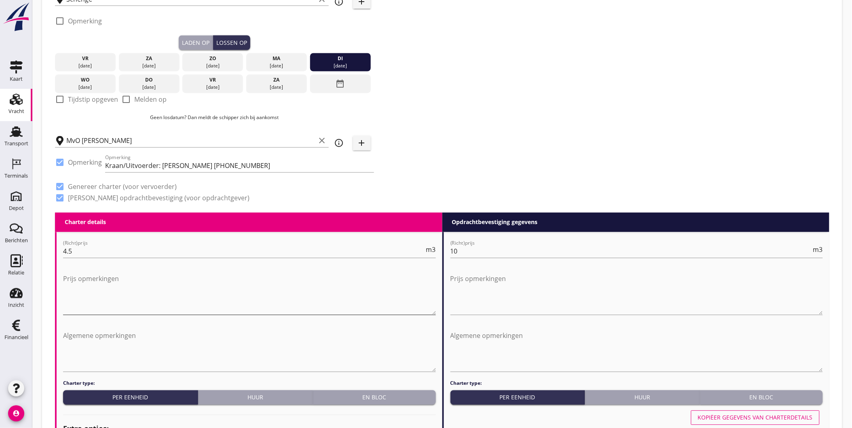
scroll to position [494, 0]
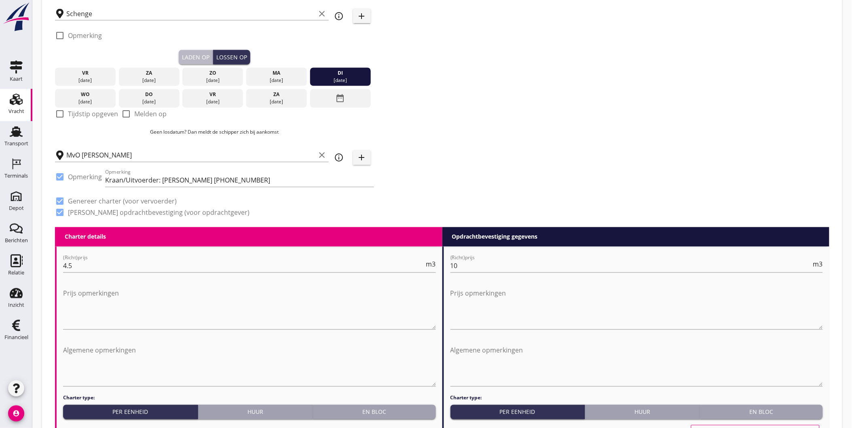
click at [198, 57] on div "Laden op" at bounding box center [195, 57] width 27 height 8
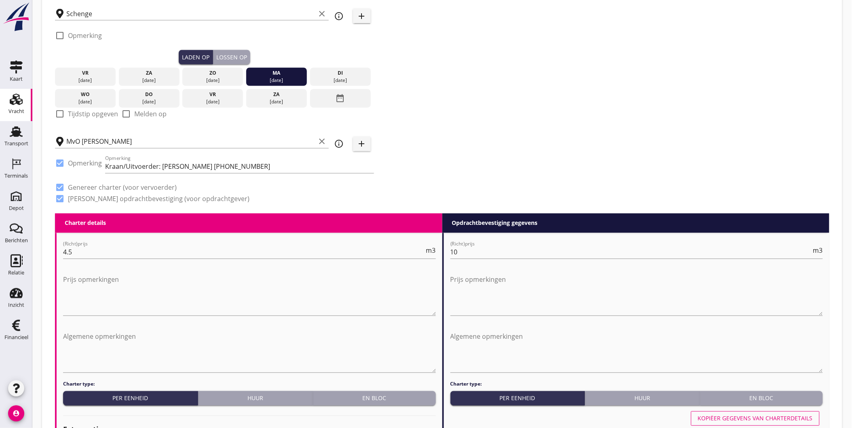
click at [63, 114] on div at bounding box center [60, 115] width 14 height 14
checkbox input "true"
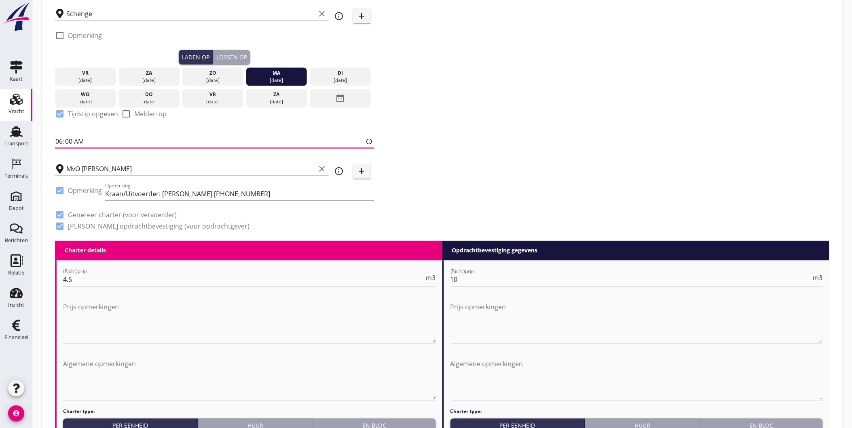
click at [159, 136] on input "06:00" at bounding box center [214, 141] width 319 height 13
type input "08:00"
click at [232, 57] on div "Lossen op" at bounding box center [231, 57] width 31 height 8
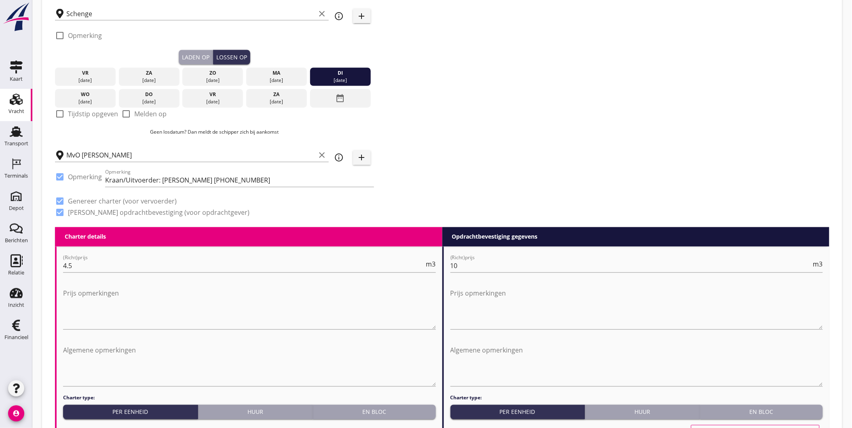
click at [89, 112] on label "Tijdstip opgeven" at bounding box center [93, 114] width 50 height 8
checkbox input "true"
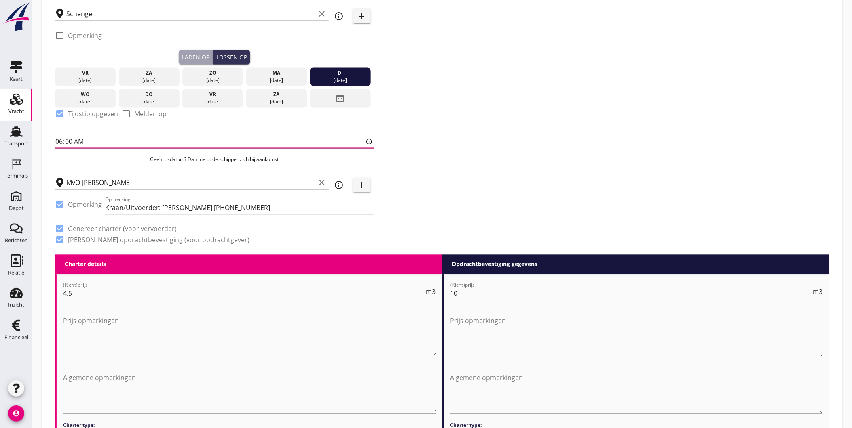
click at [159, 140] on input "06:00" at bounding box center [214, 141] width 319 height 13
drag, startPoint x: 125, startPoint y: 135, endPoint x: 114, endPoint y: 136, distance: 11.8
click at [124, 135] on input "06:00" at bounding box center [214, 141] width 319 height 13
click at [98, 139] on input "06:00" at bounding box center [214, 141] width 319 height 13
click at [92, 142] on input "06:00" at bounding box center [214, 141] width 319 height 13
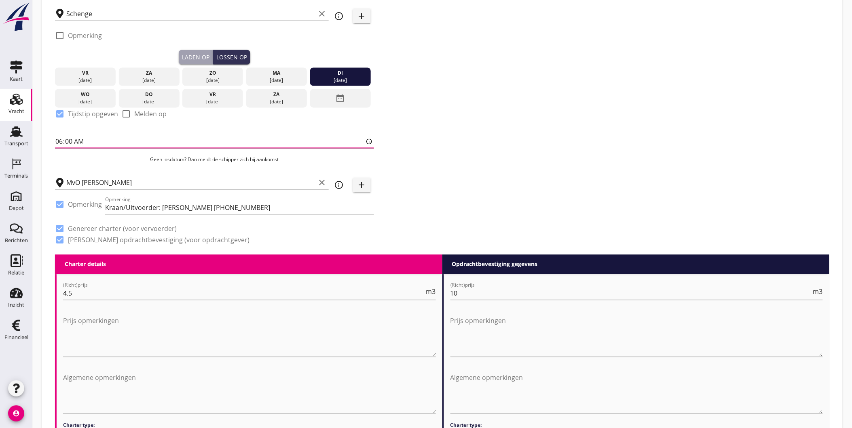
click at [75, 141] on input "06:00" at bounding box center [214, 141] width 319 height 13
click at [74, 141] on input "06:00" at bounding box center [214, 141] width 319 height 13
click at [73, 141] on input "06:00" at bounding box center [214, 141] width 319 height 13
type input "06:30"
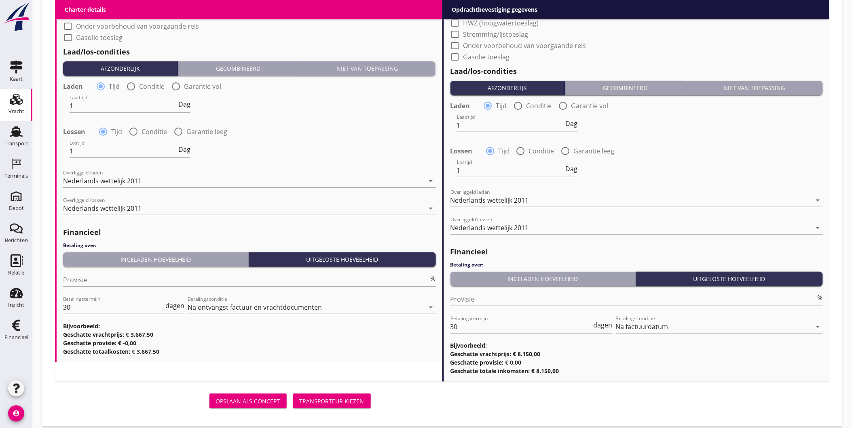
scroll to position [1144, 0]
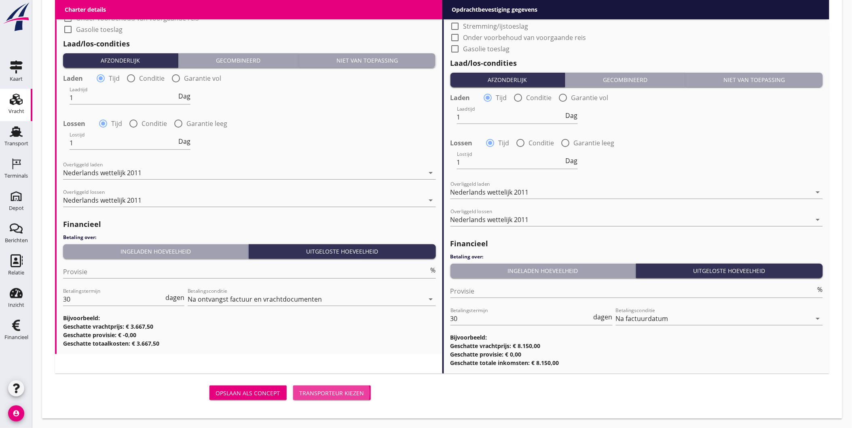
click at [318, 385] on button "Transporteur kiezen" at bounding box center [332, 393] width 78 height 15
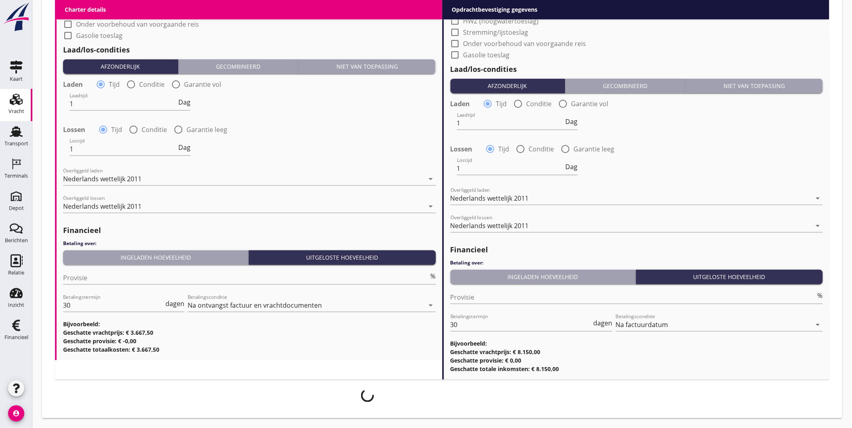
scroll to position [1137, 0]
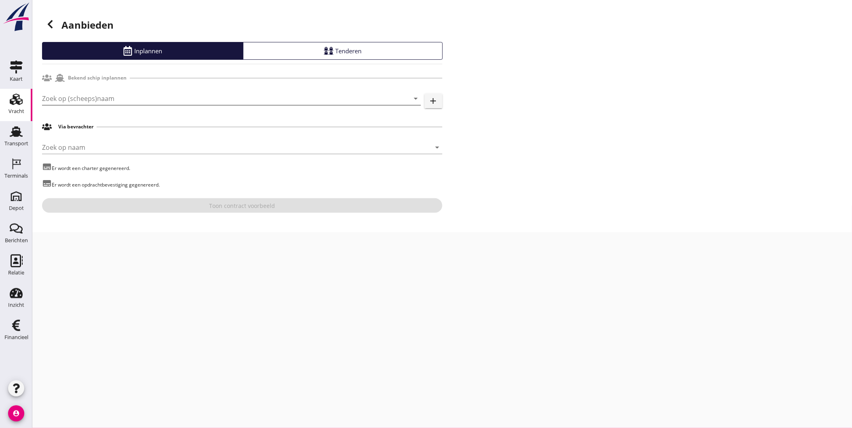
click at [188, 99] on input "Zoek op (scheeps)naam" at bounding box center [220, 98] width 356 height 13
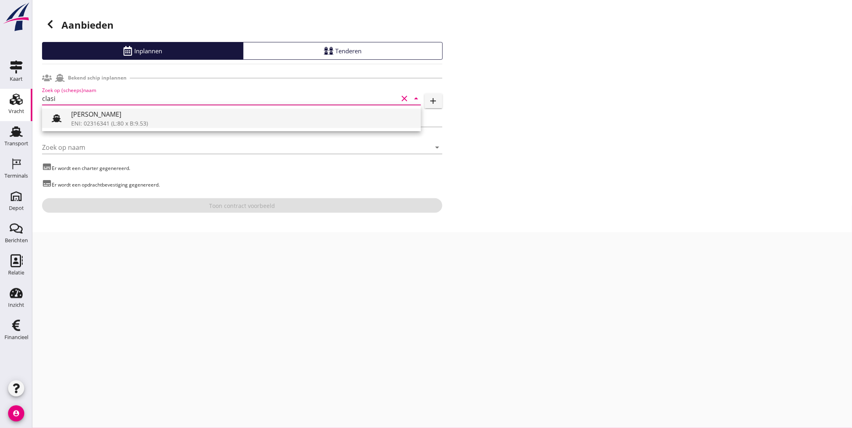
click at [147, 116] on div "[PERSON_NAME]" at bounding box center [242, 115] width 343 height 10
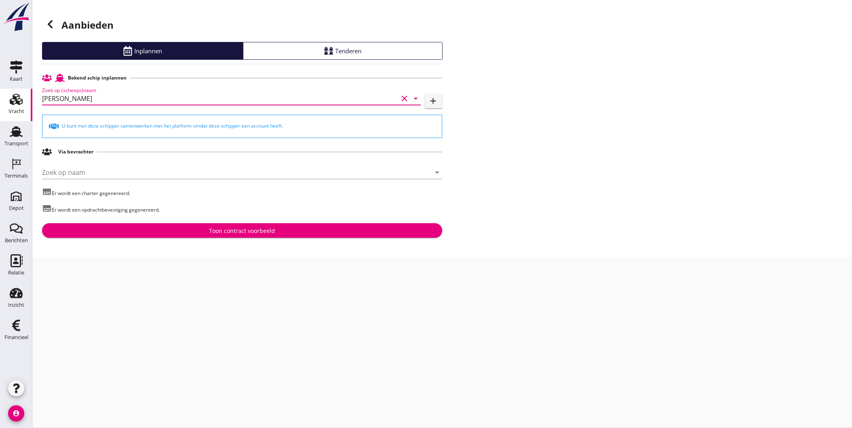
type input "[PERSON_NAME]"
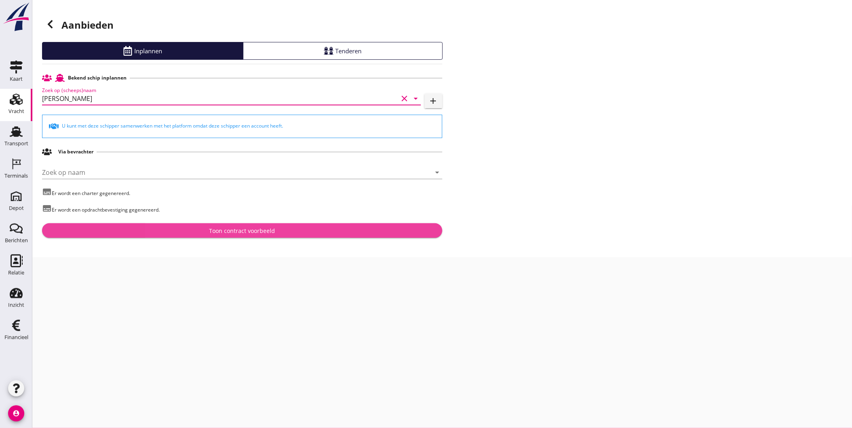
click at [245, 228] on div "Toon contract voorbeeld" at bounding box center [242, 231] width 66 height 8
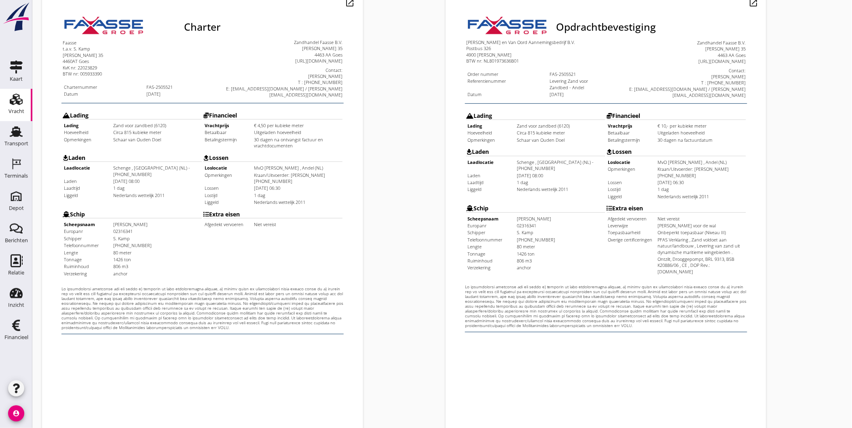
scroll to position [170, 0]
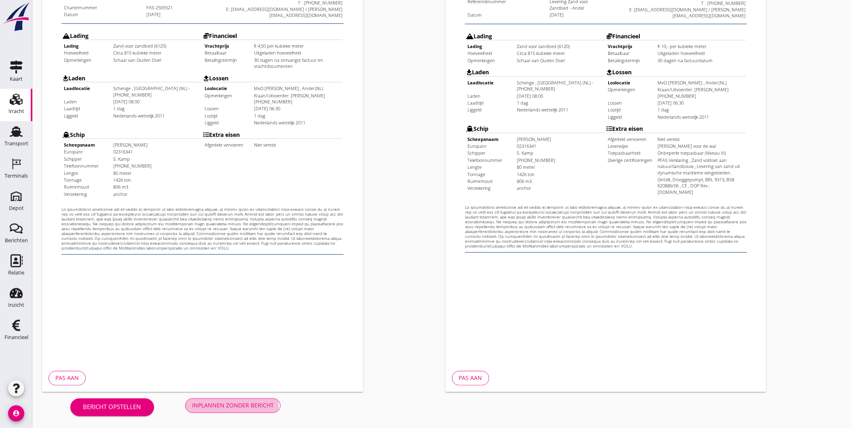
click at [260, 385] on div "Inplannen zonder bericht" at bounding box center [233, 406] width 82 height 8
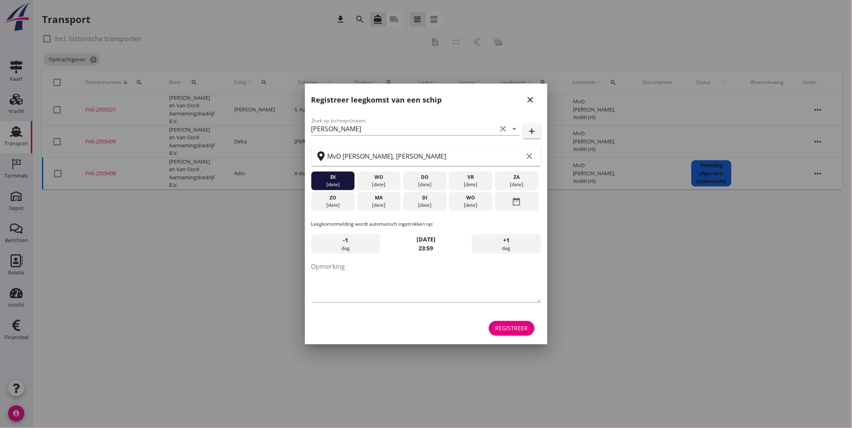
click at [532, 98] on icon "close" at bounding box center [530, 100] width 10 height 10
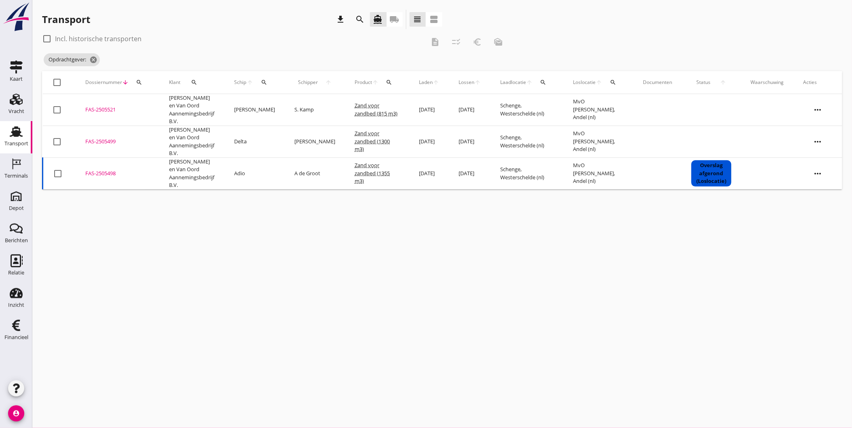
click at [93, 105] on td "FAS-2505521 upload_file Drop hier uw bestand om het aan het dossier toe te voeg…" at bounding box center [118, 110] width 84 height 32
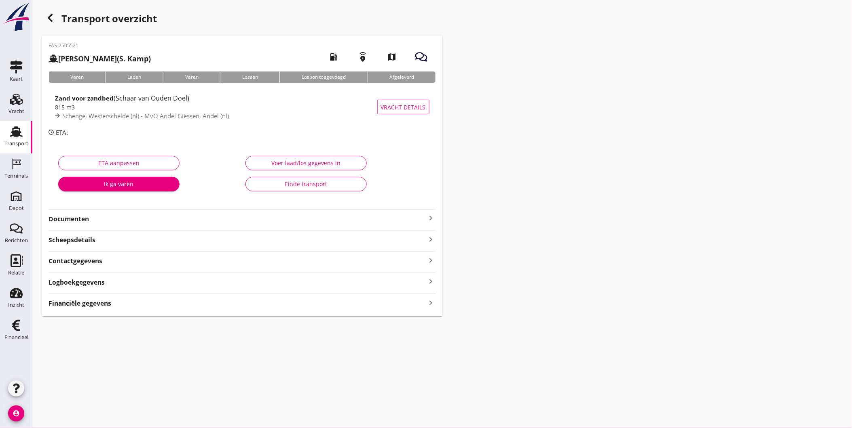
click at [82, 226] on div "FAS-2505521 Clasina Maria (S. Kamp) local_gas_station emergency_share map Varen…" at bounding box center [242, 176] width 400 height 281
click at [82, 220] on strong "Documenten" at bounding box center [236, 219] width 377 height 9
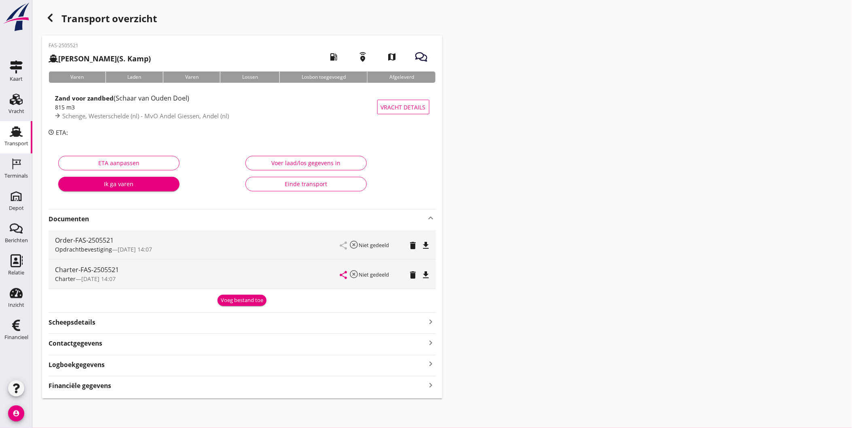
click at [228, 304] on div "Voeg bestand toe" at bounding box center [242, 301] width 42 height 8
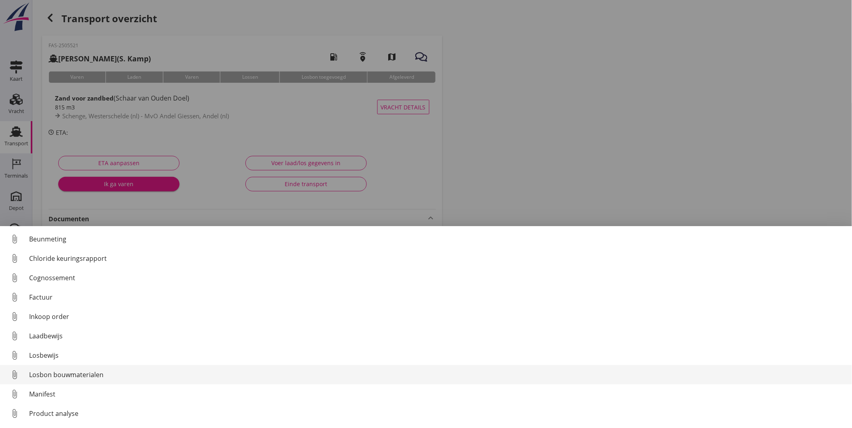
click at [93, 373] on div "Losbon bouwmaterialen" at bounding box center [437, 375] width 816 height 10
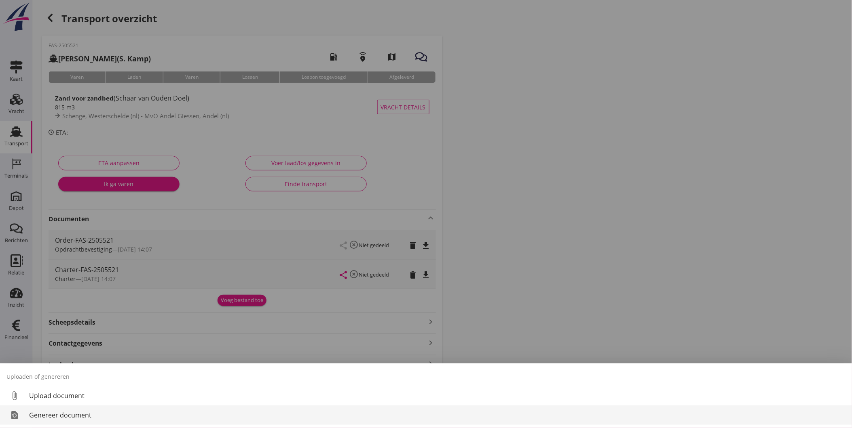
click at [66, 385] on div "Genereer document" at bounding box center [437, 416] width 816 height 10
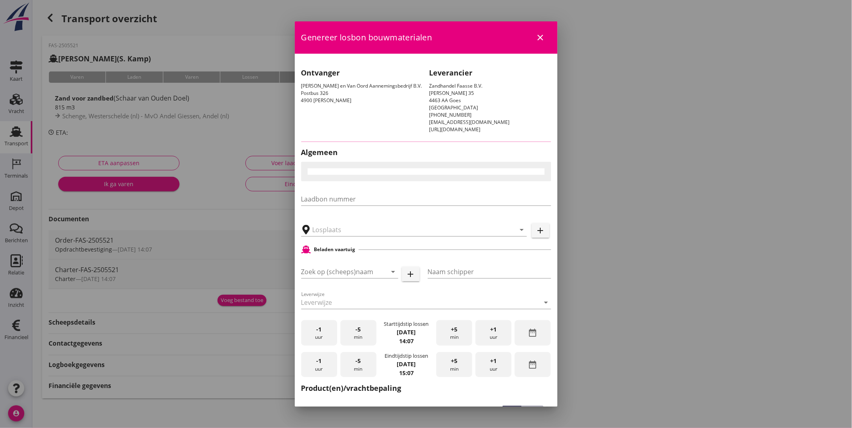
type input "MvO Andel Giessen, Andel"
checkbox input "true"
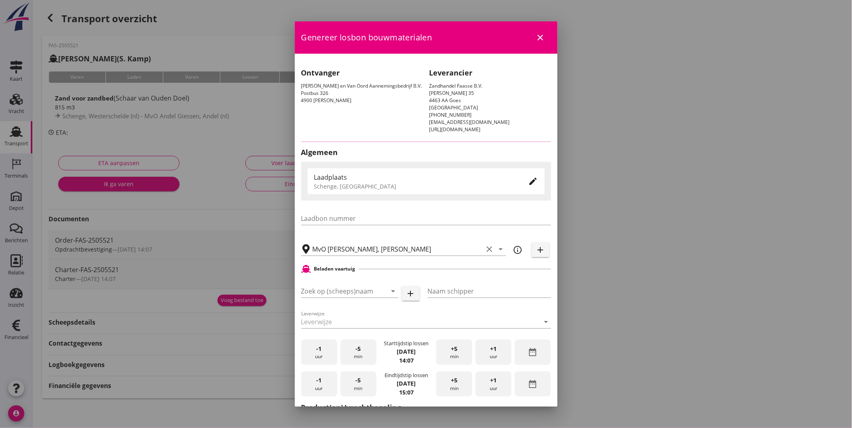
type input "[PERSON_NAME]"
type input "Stephan Kamp"
type input "Zand voor zandbed (6120)"
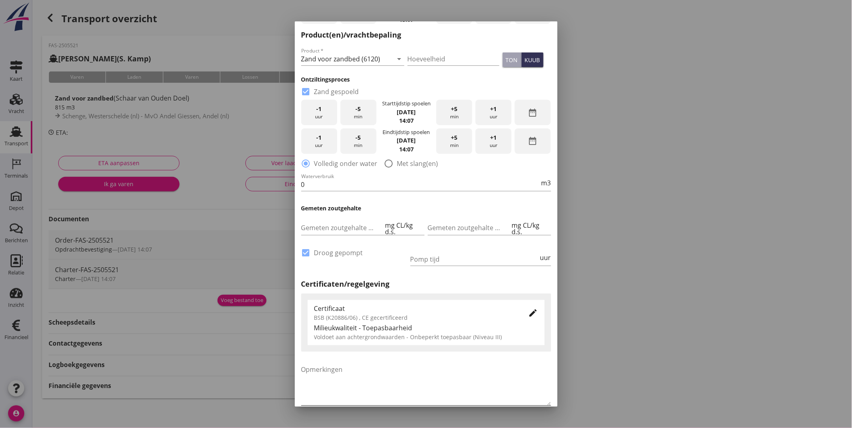
scroll to position [408, 0]
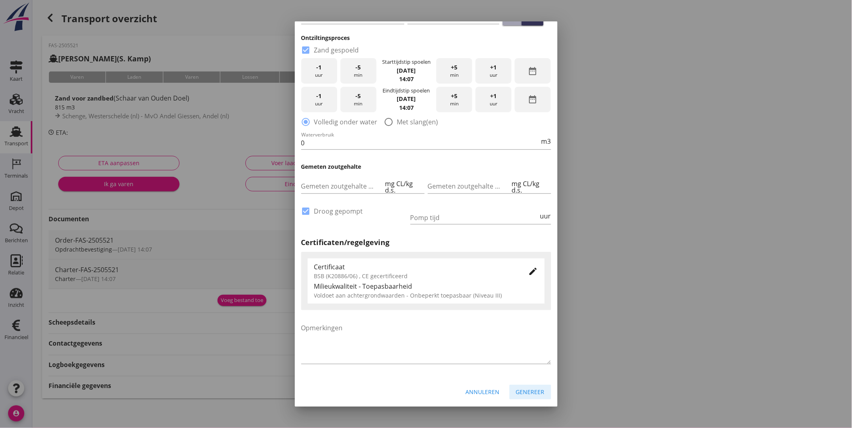
drag, startPoint x: 524, startPoint y: 387, endPoint x: 510, endPoint y: 271, distance: 116.8
click at [508, 273] on form "Genereer losbon bouwmaterialen close Ontvanger Martens en Van Oord Aannemingsbe…" at bounding box center [426, 9] width 263 height 793
click at [529, 268] on icon "edit" at bounding box center [533, 272] width 10 height 10
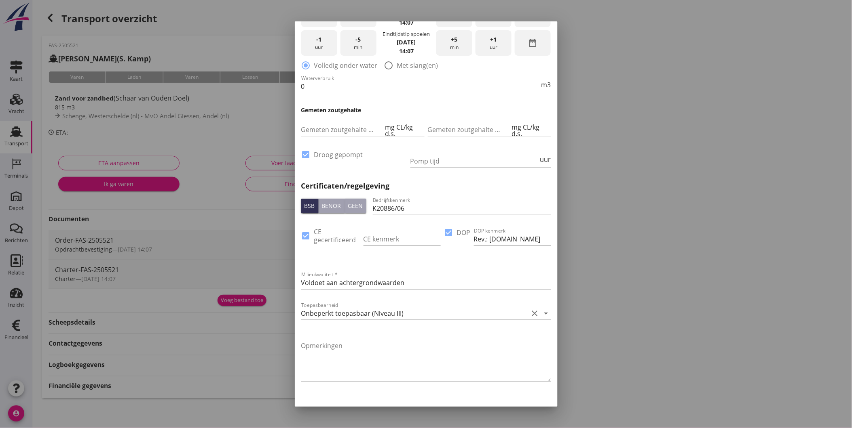
scroll to position [482, 0]
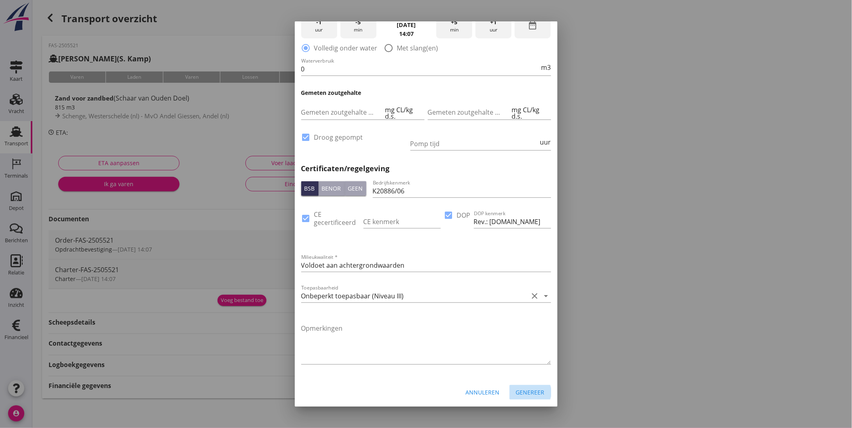
click at [529, 385] on div "Genereer" at bounding box center [530, 392] width 29 height 8
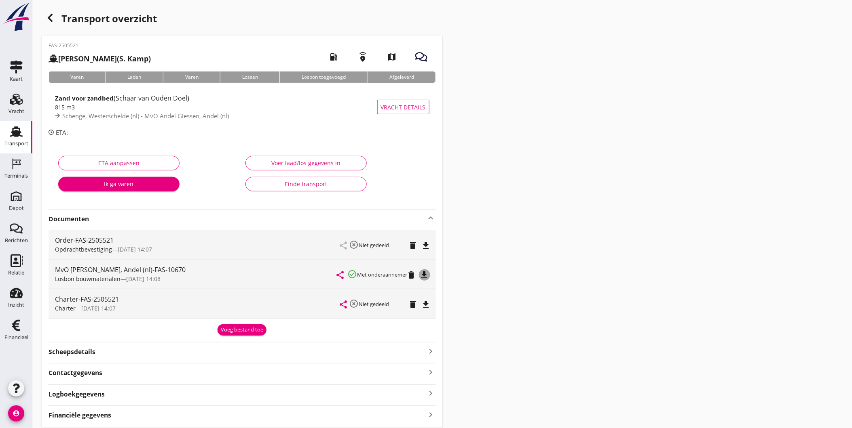
click at [424, 275] on icon "file_download" at bounding box center [424, 275] width 10 height 10
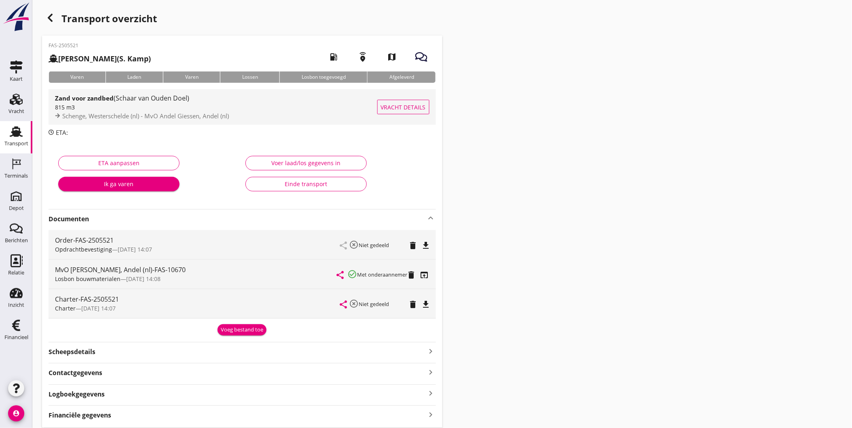
click at [137, 110] on div "815 m3" at bounding box center [216, 107] width 322 height 8
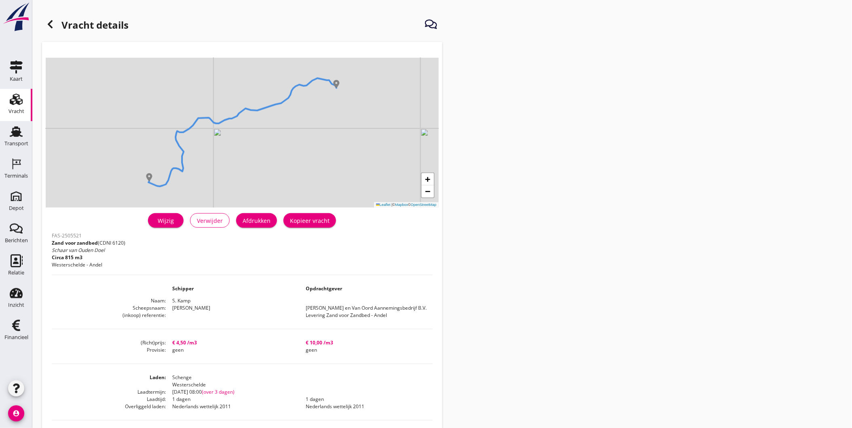
click at [15, 112] on div "Vracht" at bounding box center [16, 111] width 16 height 5
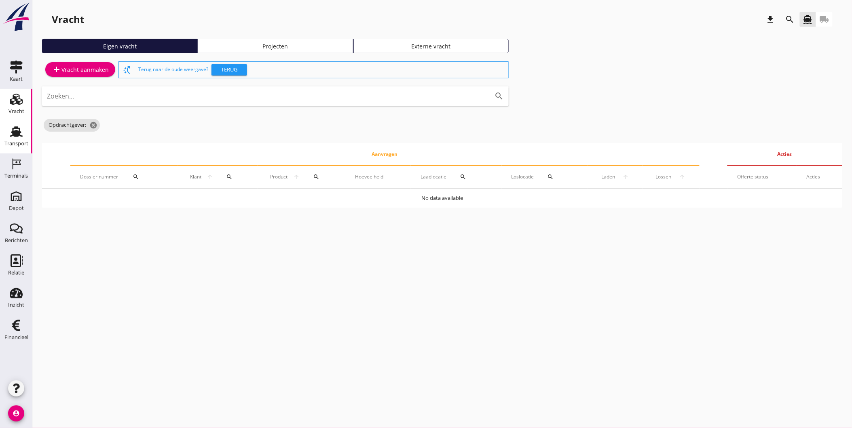
click at [8, 132] on div "Transport" at bounding box center [15, 131] width 19 height 13
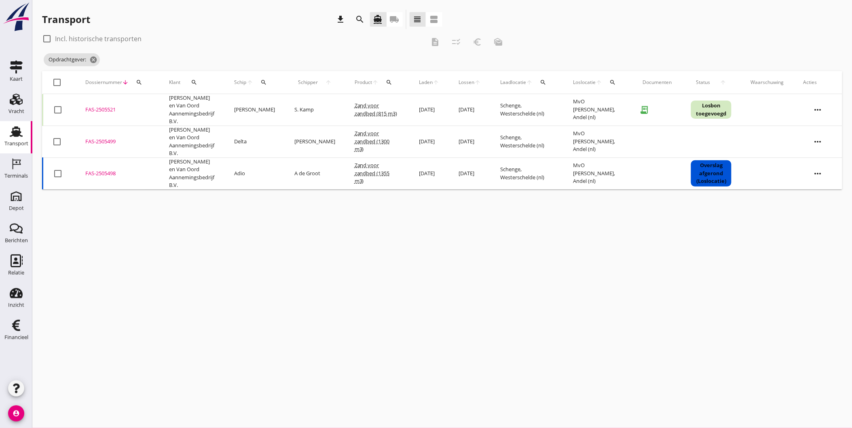
click at [108, 110] on div "FAS-2505521" at bounding box center [117, 110] width 64 height 8
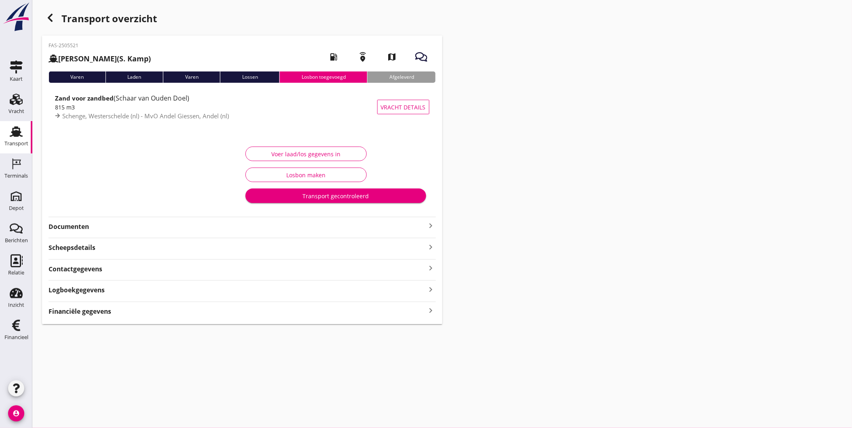
click at [85, 223] on strong "Documenten" at bounding box center [236, 226] width 377 height 9
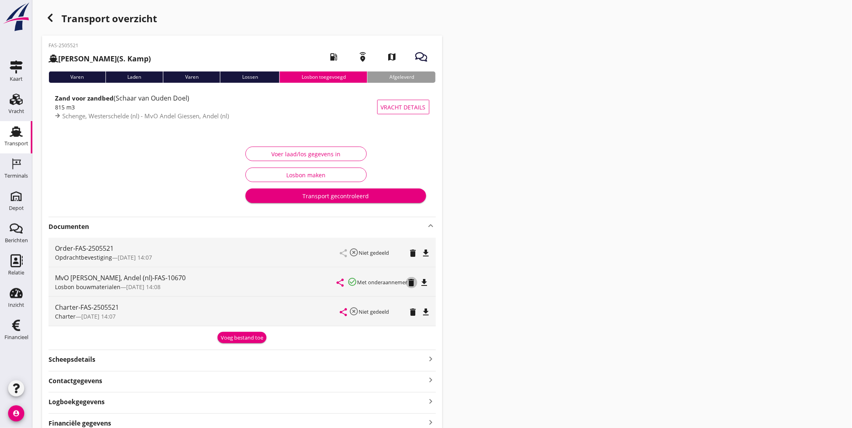
click at [415, 283] on icon "delete" at bounding box center [412, 283] width 10 height 10
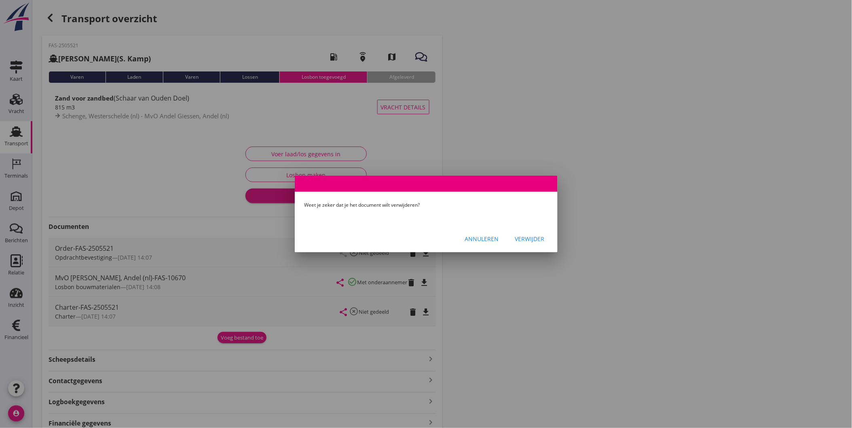
click at [532, 236] on div "Verwijder" at bounding box center [530, 239] width 30 height 8
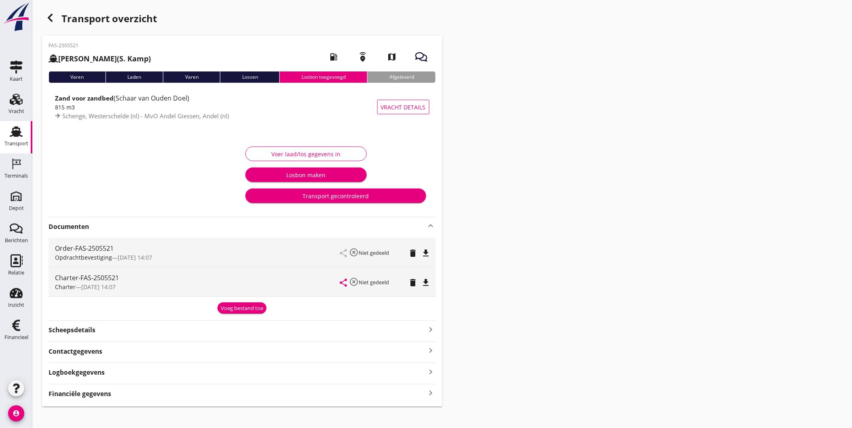
click at [550, 243] on div "Transport overzicht FAS-2505521 Clasina Maria (S. Kamp) local_gas_station emerg…" at bounding box center [441, 208] width 819 height 417
click at [21, 137] on icon "Transport" at bounding box center [16, 131] width 13 height 13
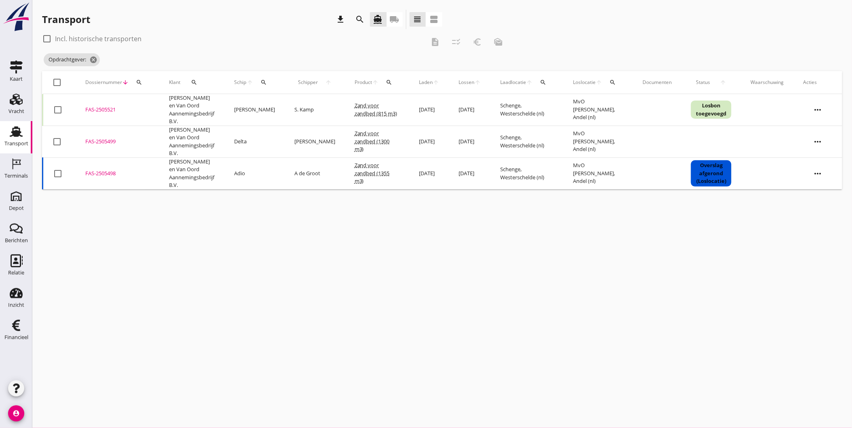
click at [766, 105] on icon "more_horiz" at bounding box center [817, 110] width 23 height 23
drag, startPoint x: 825, startPoint y: 211, endPoint x: 794, endPoint y: 213, distance: 31.2
click at [766, 211] on div "Vracht kopieeren" at bounding box center [813, 212] width 58 height 10
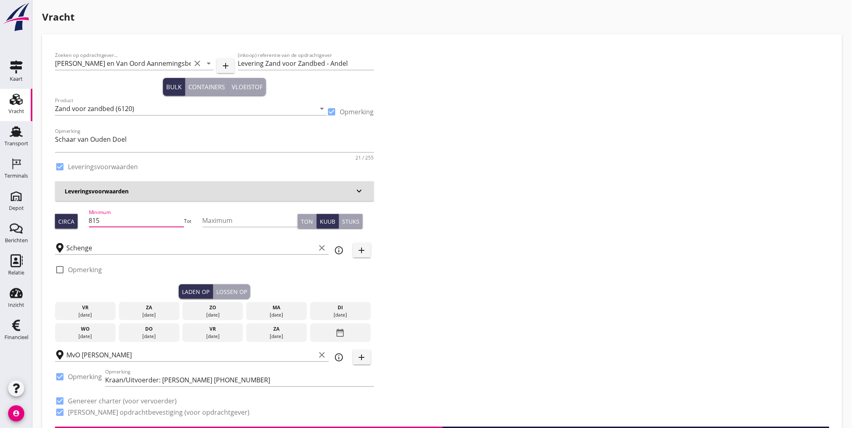
click at [152, 212] on div "Minimum 815" at bounding box center [136, 222] width 95 height 26
drag, startPoint x: 152, startPoint y: 215, endPoint x: 80, endPoint y: 216, distance: 72.3
click at [80, 216] on div "Circa Minimum 815 Tot Maximum Ton Kuub Stuks" at bounding box center [214, 221] width 319 height 27
type input "1200"
click at [105, 192] on h3 "Leveringsvoorwaarden" at bounding box center [210, 191] width 290 height 8
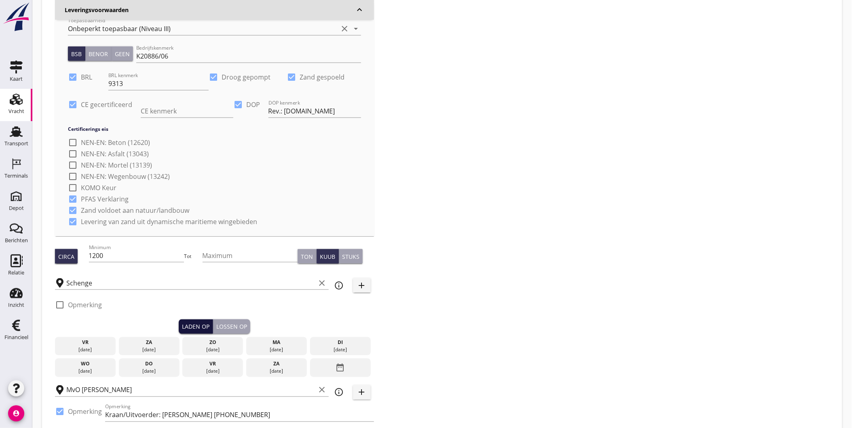
scroll to position [269, 0]
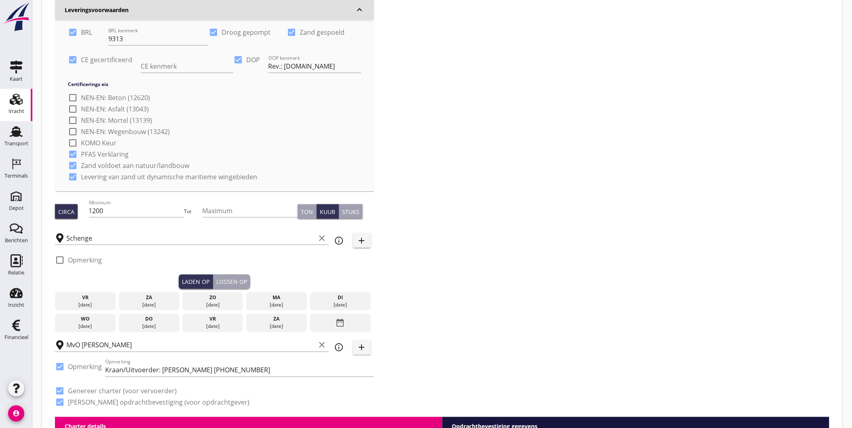
drag, startPoint x: 283, startPoint y: 304, endPoint x: 261, endPoint y: 312, distance: 23.1
click at [283, 304] on div "[DATE]" at bounding box center [276, 305] width 57 height 7
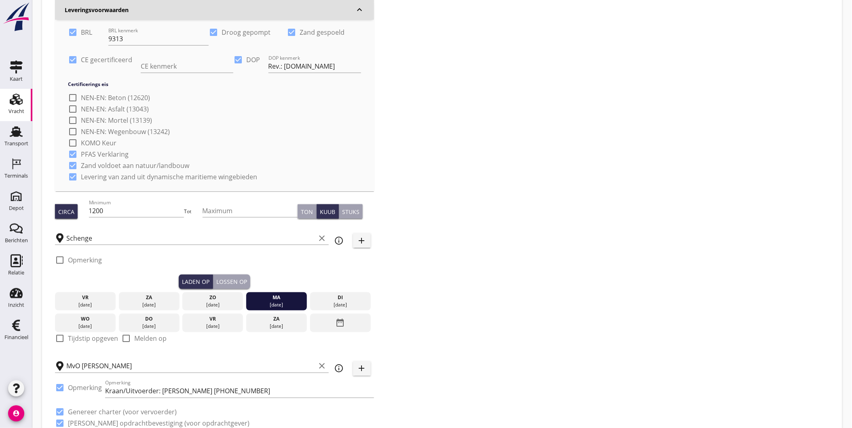
click at [62, 338] on div at bounding box center [60, 339] width 14 height 14
checkbox input "true"
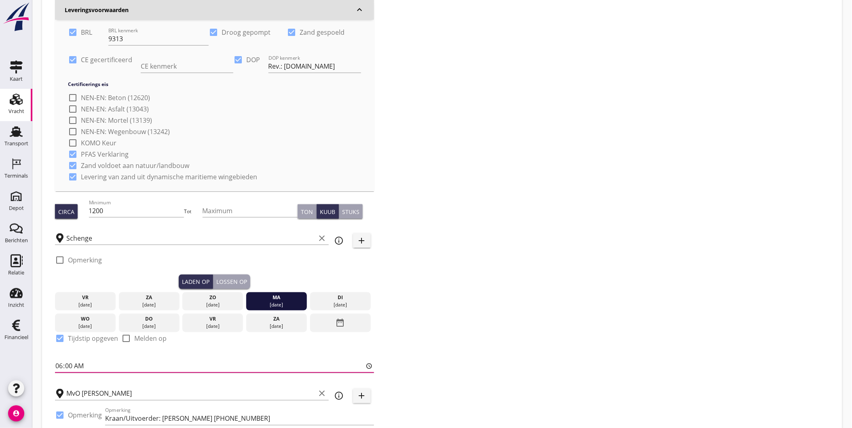
click at [108, 364] on input "06:00" at bounding box center [214, 366] width 319 height 13
type input "09:00"
click at [242, 279] on div "Lossen op" at bounding box center [231, 282] width 31 height 8
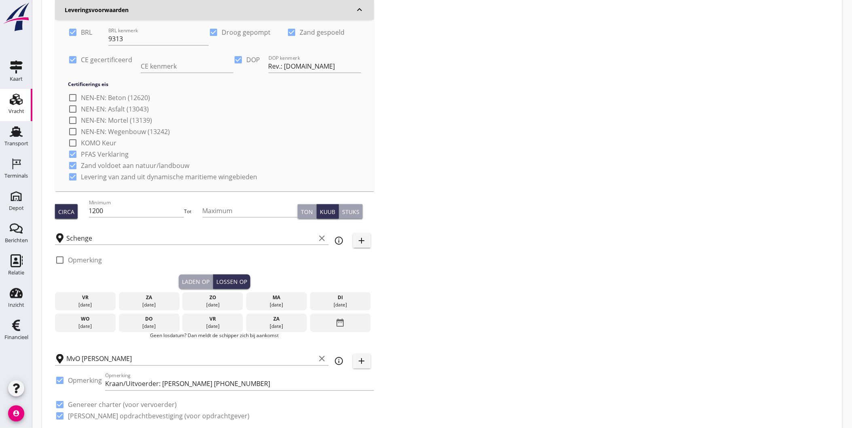
drag, startPoint x: 342, startPoint y: 296, endPoint x: 384, endPoint y: 300, distance: 41.9
click at [343, 295] on div "di" at bounding box center [340, 298] width 57 height 7
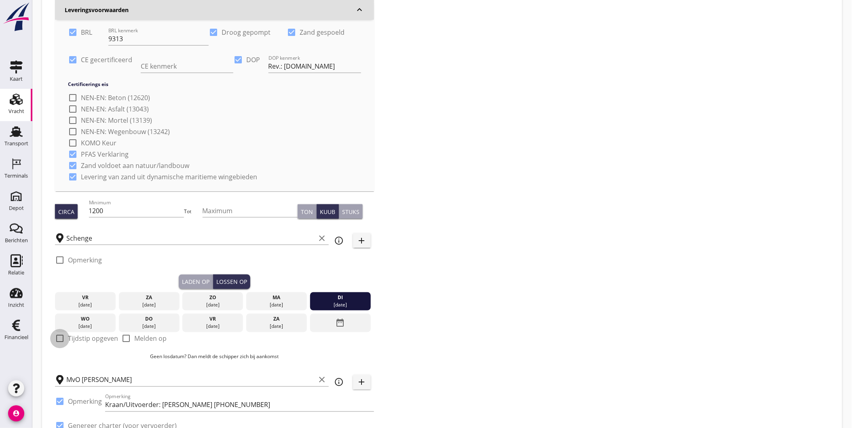
click at [59, 338] on div at bounding box center [60, 339] width 14 height 14
checkbox input "true"
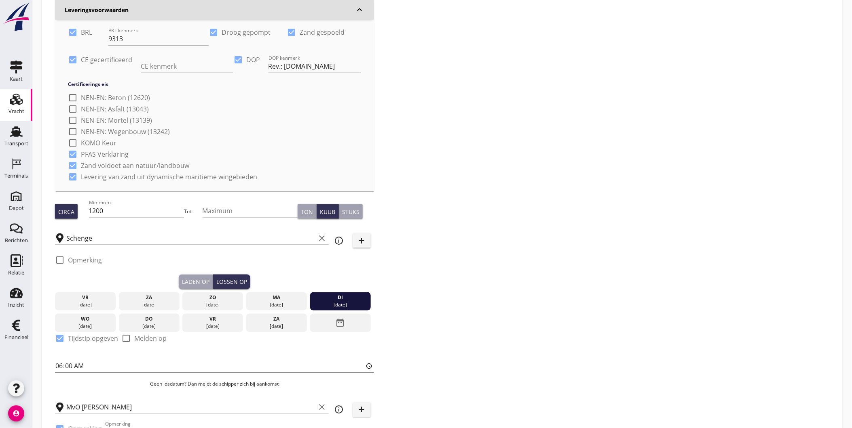
click at [156, 366] on input "06:00" at bounding box center [214, 366] width 319 height 13
type input "11:30"
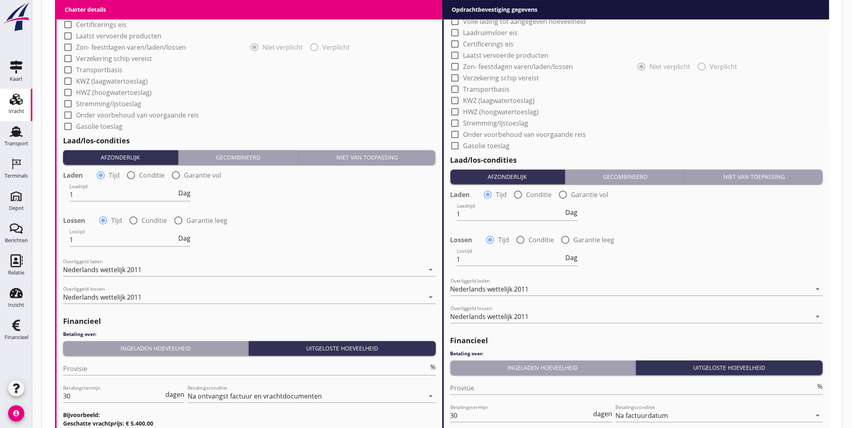
scroll to position [1144, 0]
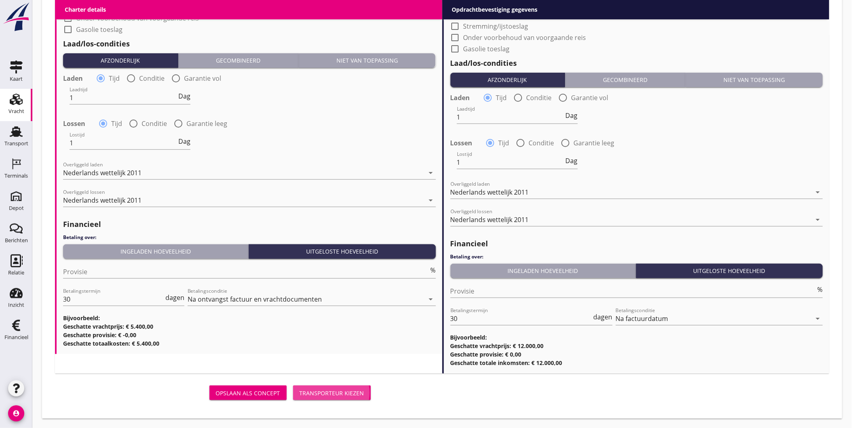
click at [360, 385] on div "Transporteur kiezen" at bounding box center [331, 393] width 65 height 8
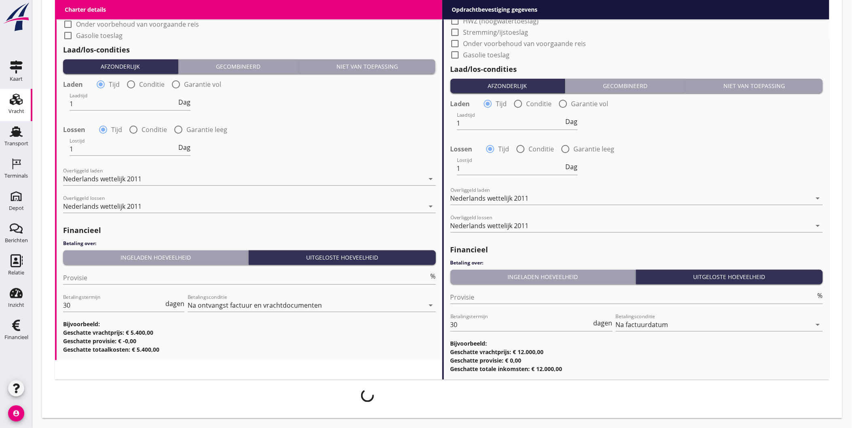
scroll to position [1137, 0]
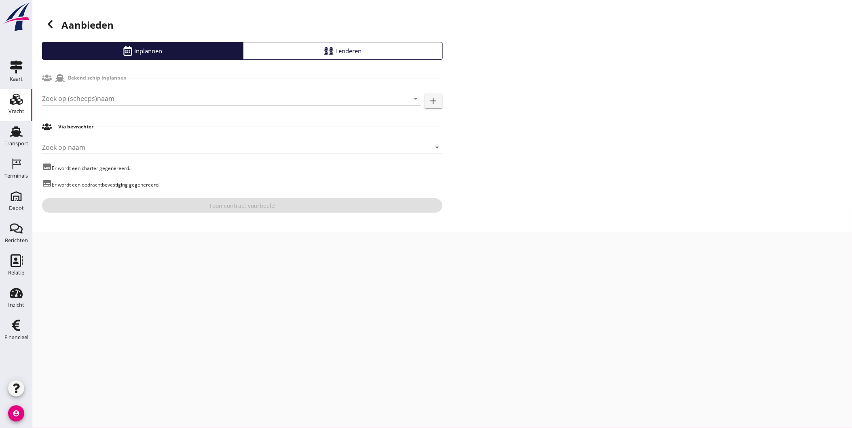
click at [118, 101] on input "Zoek op (scheeps)naam" at bounding box center [220, 98] width 356 height 13
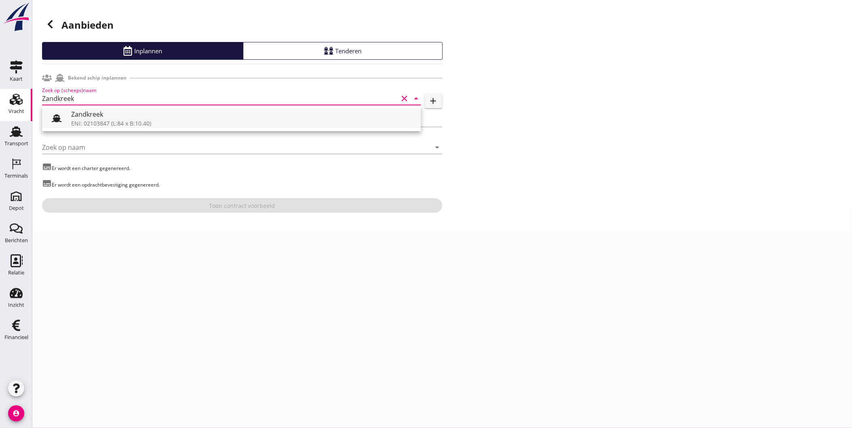
click at [317, 117] on div "Zandkreek" at bounding box center [242, 115] width 343 height 10
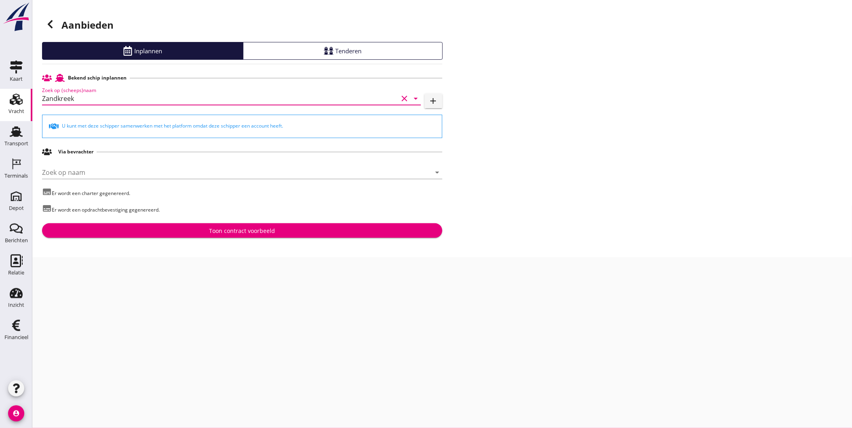
type input "Zandkreek"
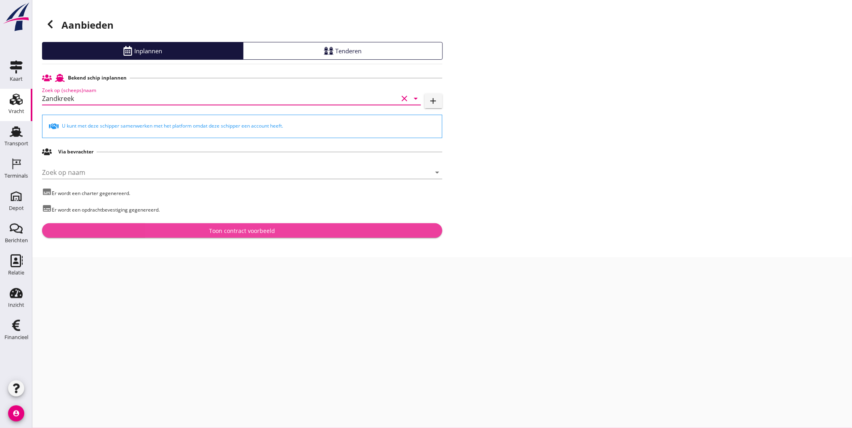
click at [285, 232] on div "Toon contract voorbeeld" at bounding box center [241, 231] width 387 height 8
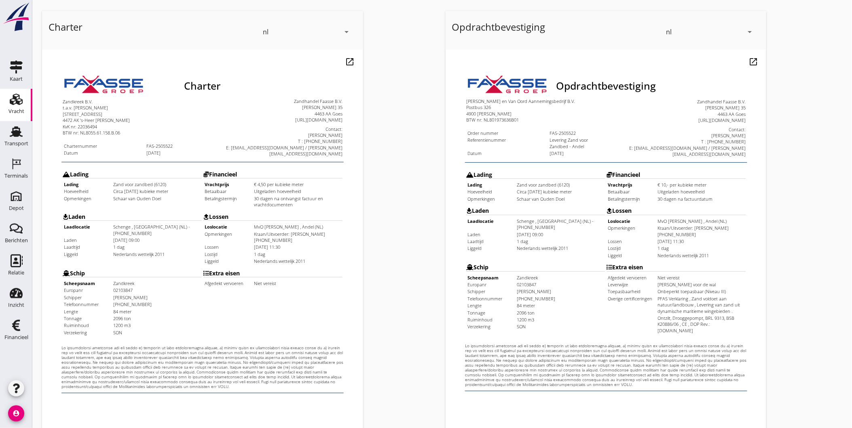
scroll to position [45, 0]
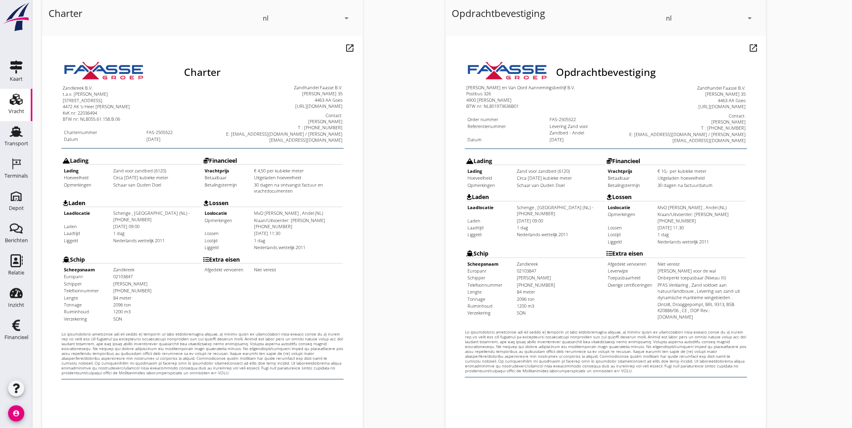
click at [196, 289] on td "Extra eisen Afgedekt vervoeren Niet vereist" at bounding box center [256, 267] width 140 height 71
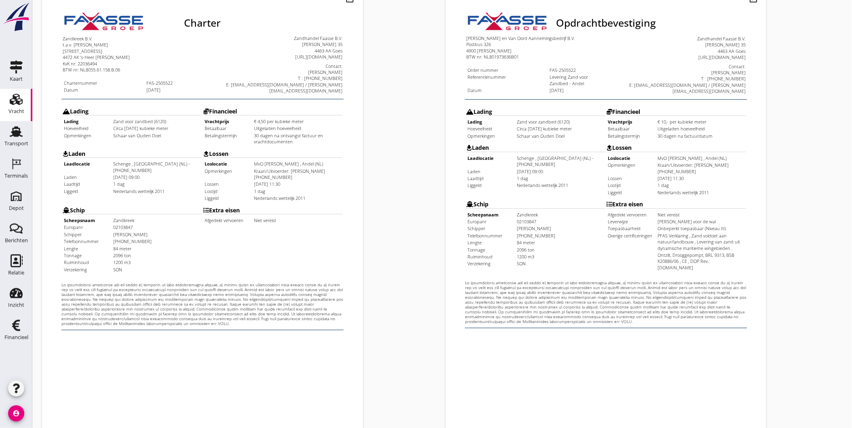
scroll to position [170, 0]
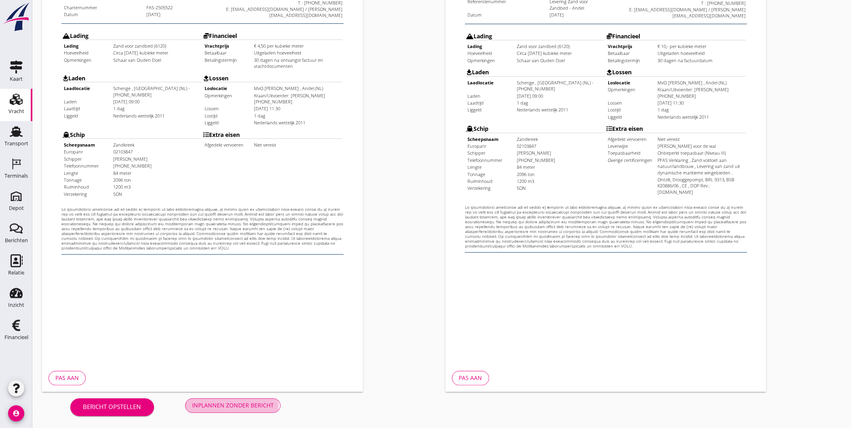
click at [255, 385] on div "Inplannen zonder bericht" at bounding box center [233, 406] width 82 height 8
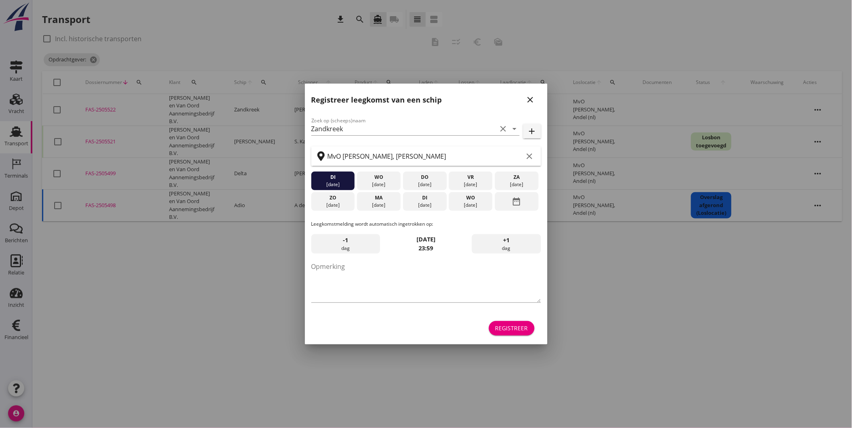
click at [526, 98] on icon "close" at bounding box center [530, 100] width 10 height 10
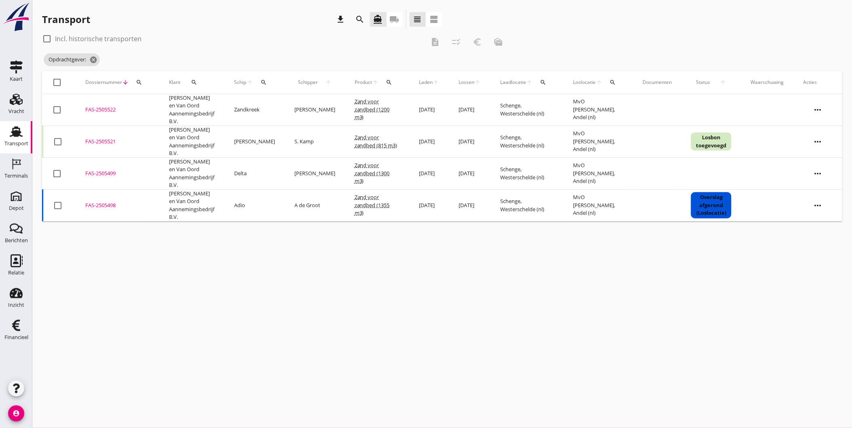
click at [113, 106] on div "FAS-2505522" at bounding box center [117, 110] width 64 height 8
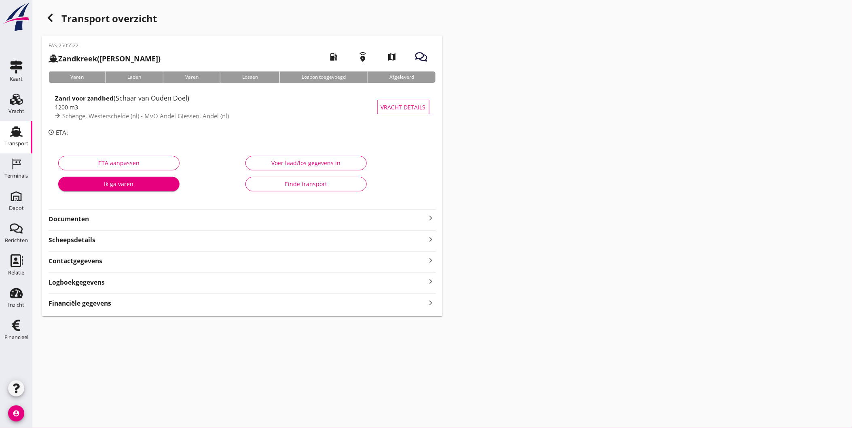
click at [79, 221] on strong "Documenten" at bounding box center [236, 219] width 377 height 9
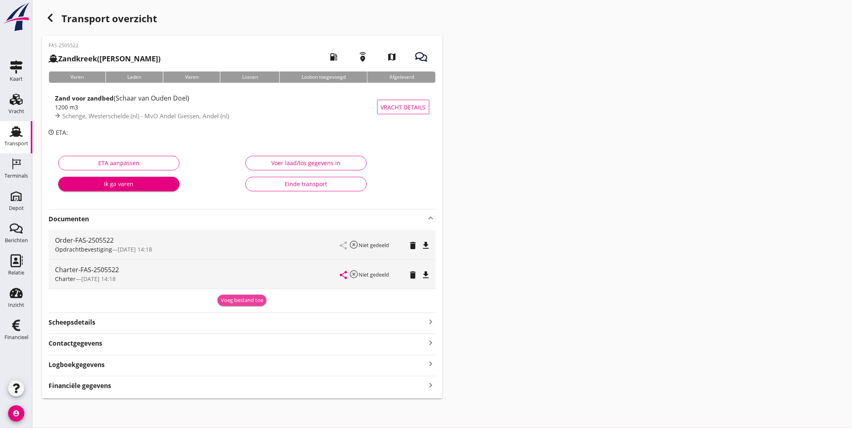
click at [229, 301] on div "Voeg bestand toe" at bounding box center [242, 301] width 42 height 8
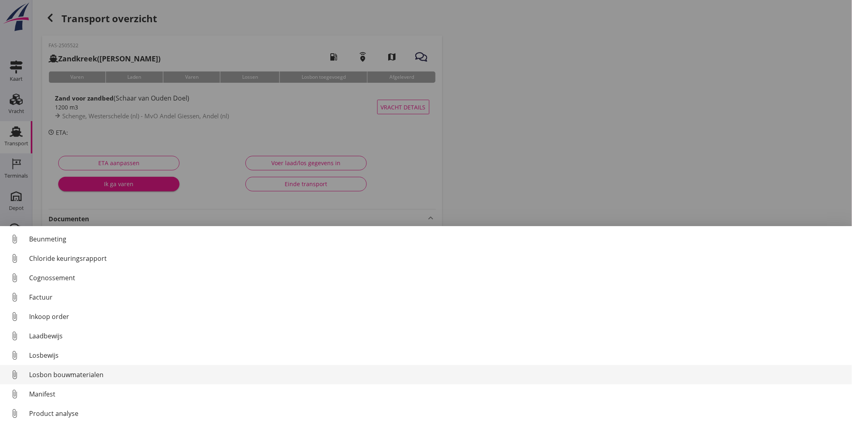
click at [69, 373] on div "Losbon bouwmaterialen" at bounding box center [437, 375] width 816 height 10
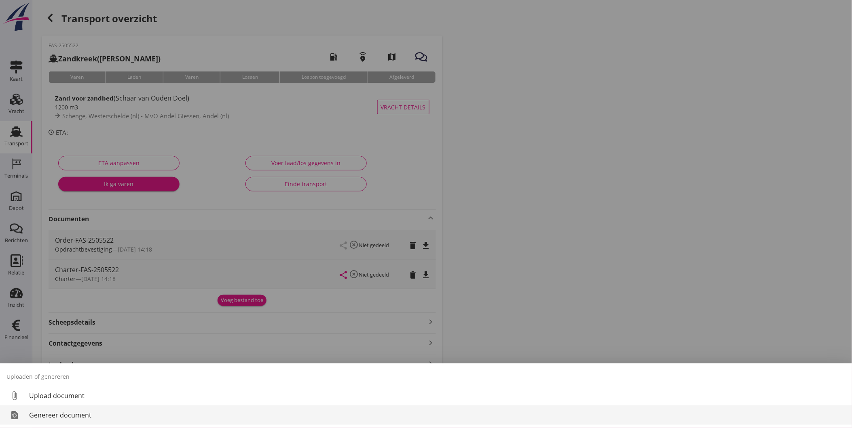
click at [94, 385] on div "Genereer document" at bounding box center [437, 416] width 816 height 10
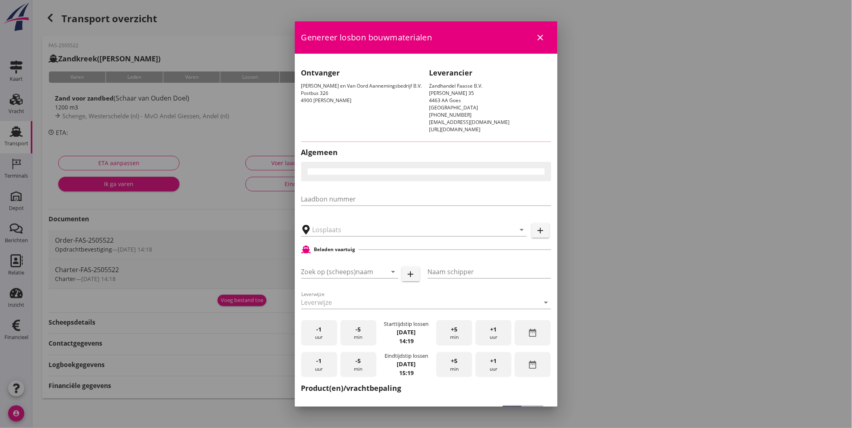
type input "MvO Andel Giessen, Andel"
type input "Zandkreek"
type input "Jurie Romkes"
type input "Zand voor zandbed (6120)"
checkbox input "true"
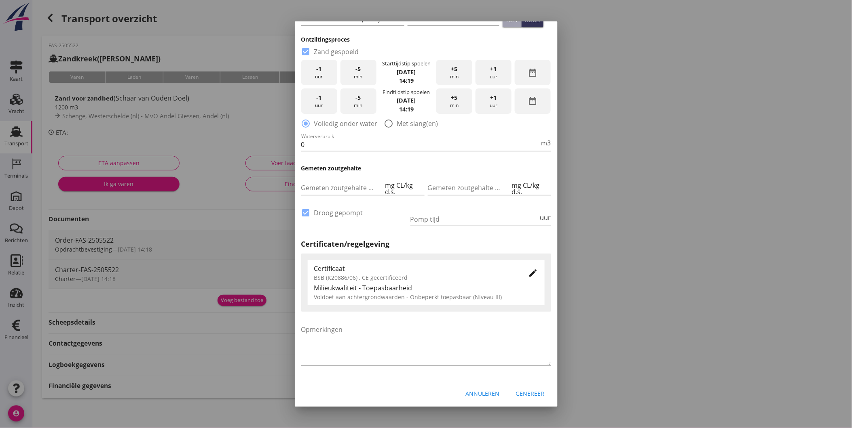
scroll to position [408, 0]
click at [530, 272] on icon "edit" at bounding box center [533, 272] width 10 height 10
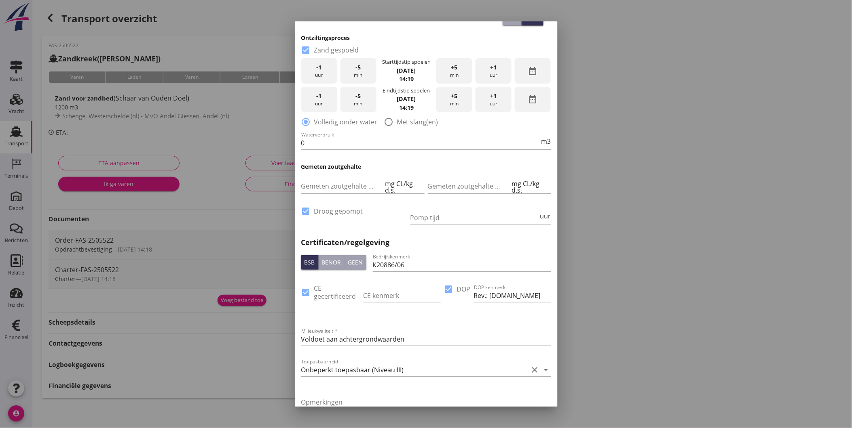
scroll to position [482, 0]
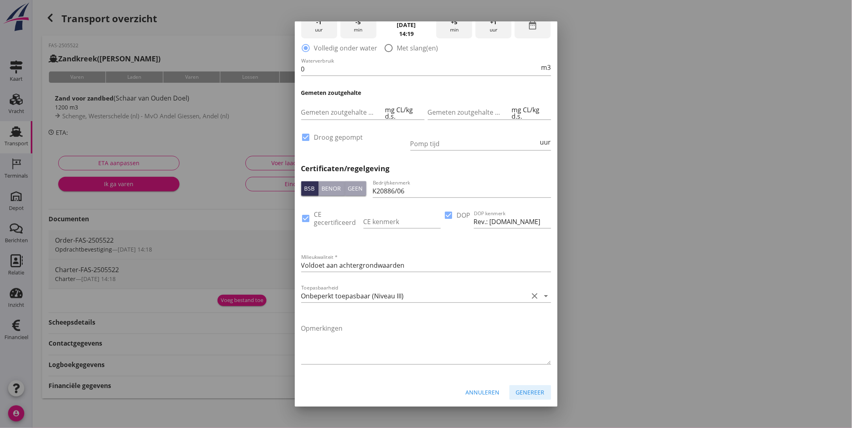
drag, startPoint x: 521, startPoint y: 393, endPoint x: 470, endPoint y: 392, distance: 51.7
click at [470, 385] on div "Annuleren Genereer" at bounding box center [426, 392] width 263 height 27
drag, startPoint x: 469, startPoint y: 392, endPoint x: 466, endPoint y: 387, distance: 5.8
click at [469, 385] on div "Annuleren" at bounding box center [483, 392] width 34 height 8
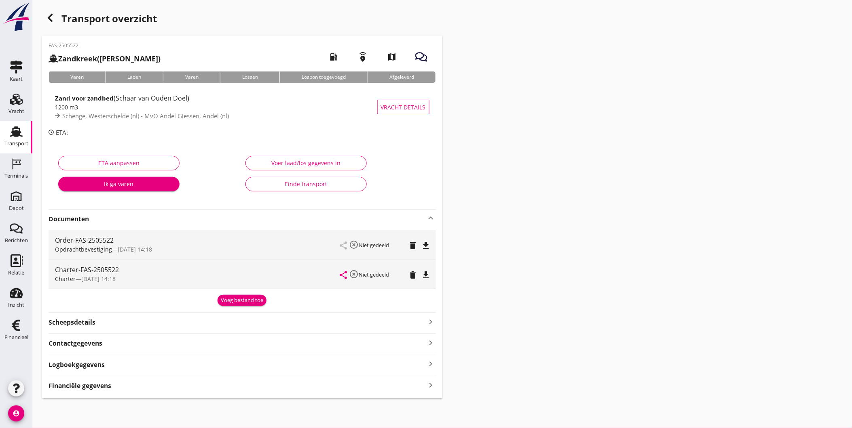
click at [57, 18] on div "button" at bounding box center [50, 18] width 16 height 16
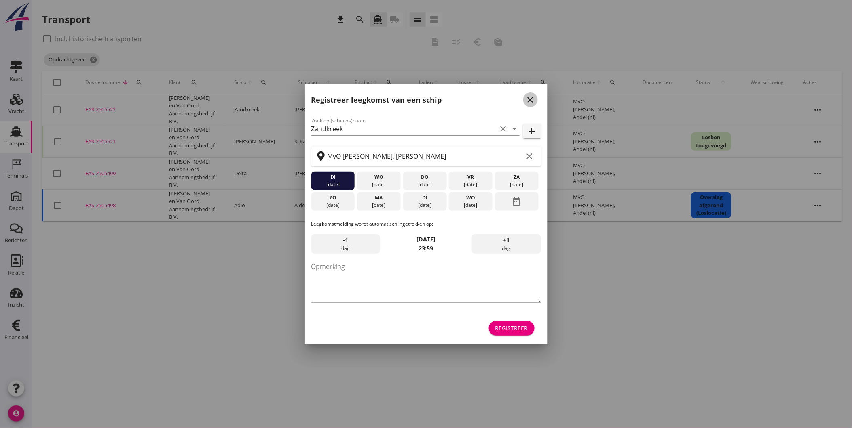
click at [530, 103] on icon "close" at bounding box center [530, 100] width 10 height 10
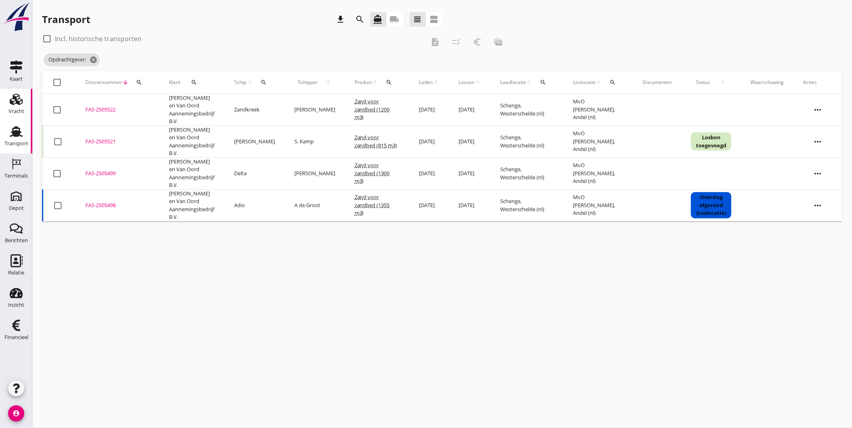
click at [18, 112] on div "Vracht" at bounding box center [16, 111] width 16 height 5
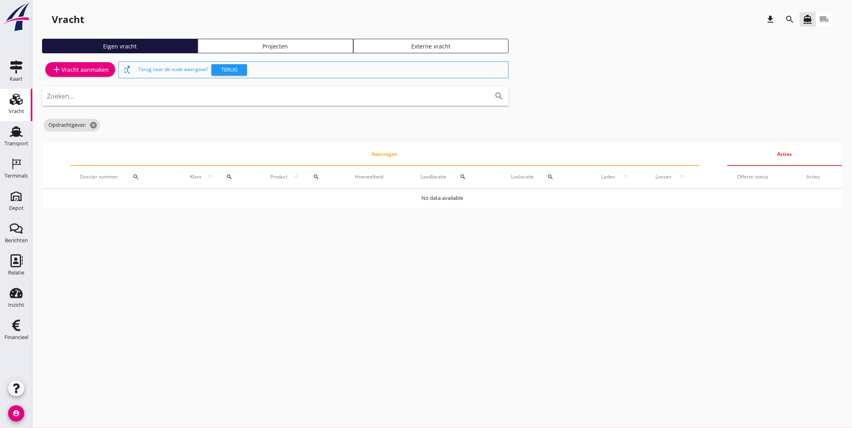
drag, startPoint x: 314, startPoint y: 42, endPoint x: 322, endPoint y: 42, distance: 8.1
click at [314, 43] on div "Projecten" at bounding box center [275, 46] width 148 height 8
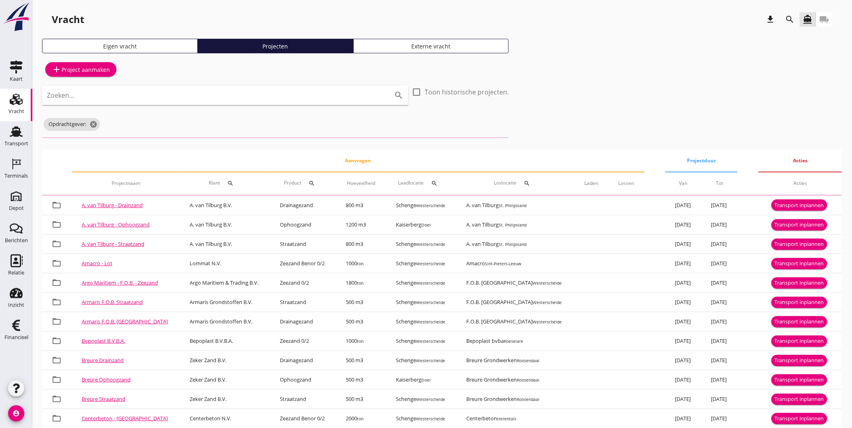
click at [766, 17] on icon "search" at bounding box center [790, 20] width 10 height 10
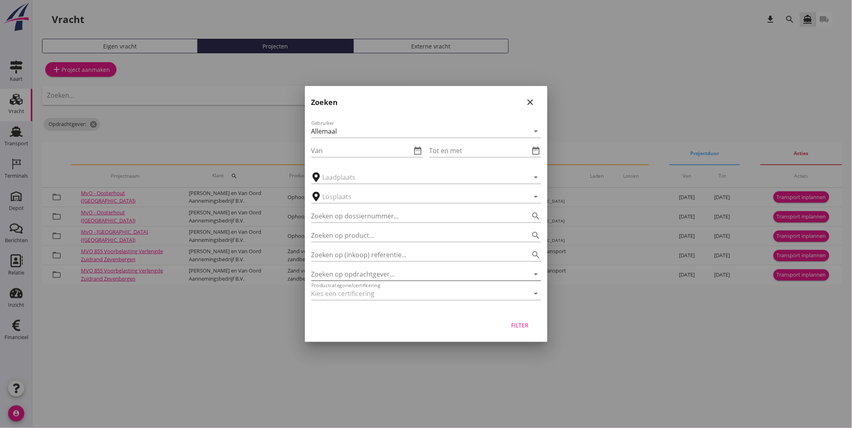
click at [349, 277] on input "Zoeken op opdrachtgever..." at bounding box center [414, 274] width 207 height 13
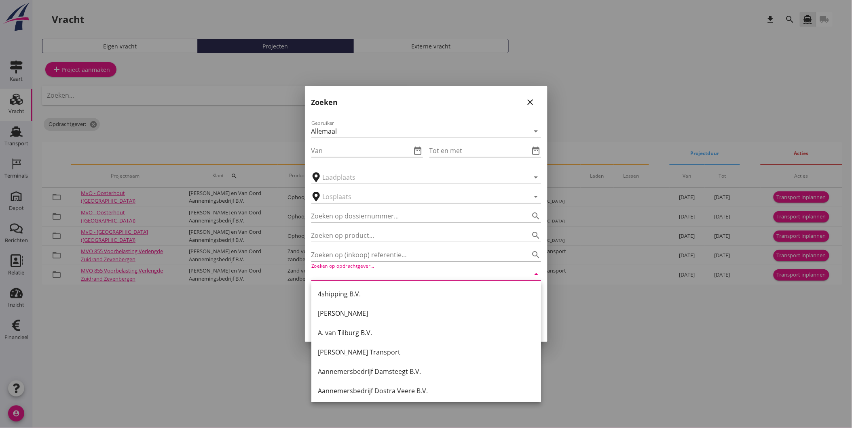
type input "|"
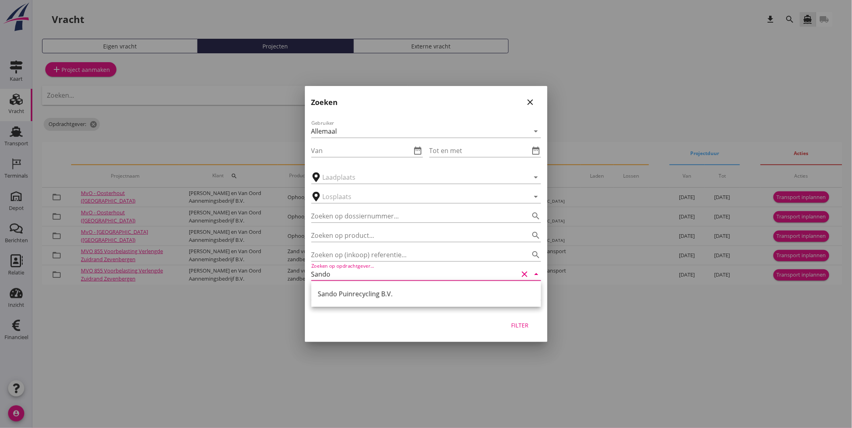
click at [350, 295] on div "Sando Puinrecycling B.V." at bounding box center [426, 294] width 217 height 10
type input "Sando Puinrecycling B.V."
click at [516, 323] on div "Filter" at bounding box center [519, 325] width 23 height 8
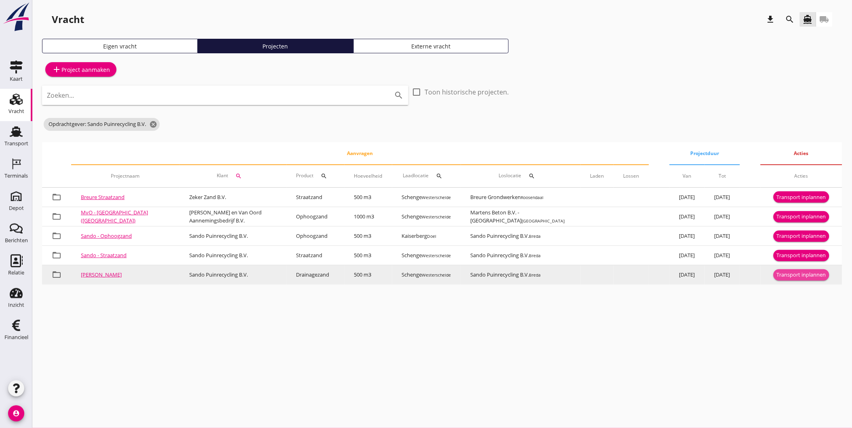
click at [766, 276] on div "Transport inplannen" at bounding box center [800, 275] width 49 height 8
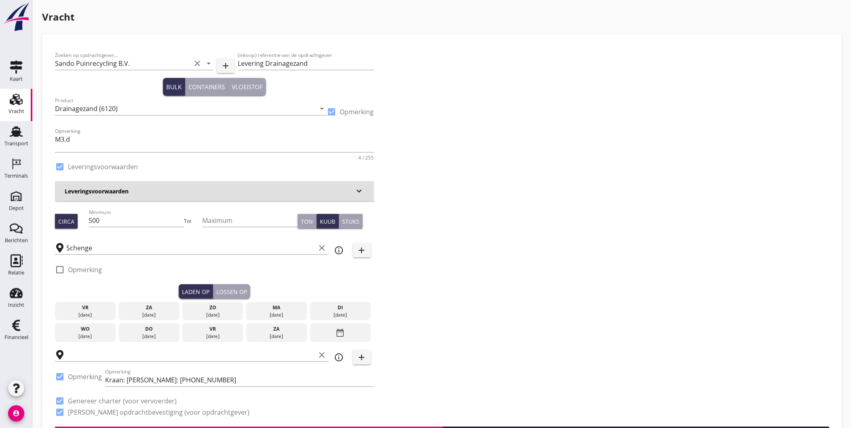
checkbox input "true"
type input "Sando Puinrecycling B.V."
checkbox input "true"
click at [122, 221] on input "500" at bounding box center [136, 220] width 95 height 13
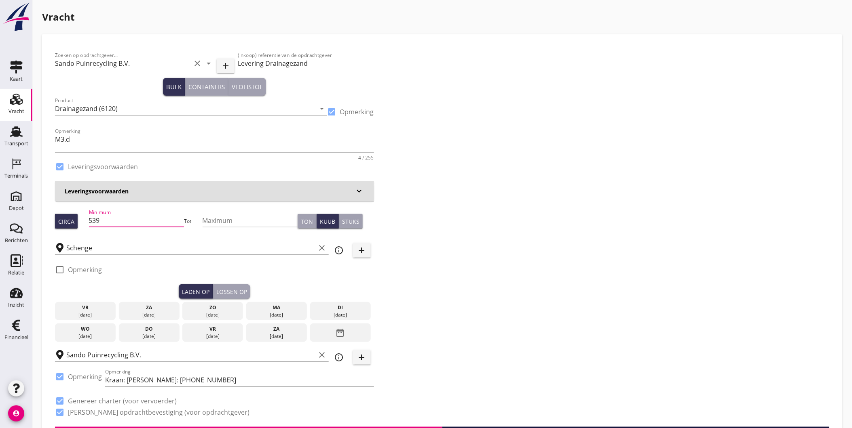
type input "539"
click at [286, 310] on div "ma 15 sep." at bounding box center [276, 311] width 61 height 19
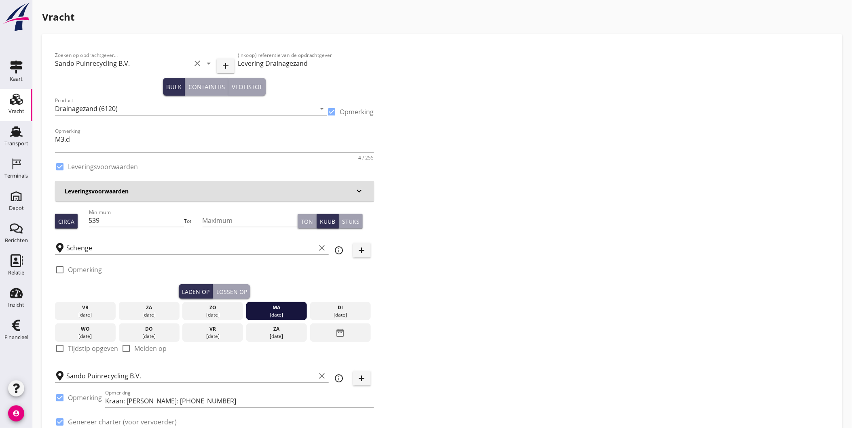
click at [227, 288] on div "Lossen op" at bounding box center [231, 292] width 31 height 8
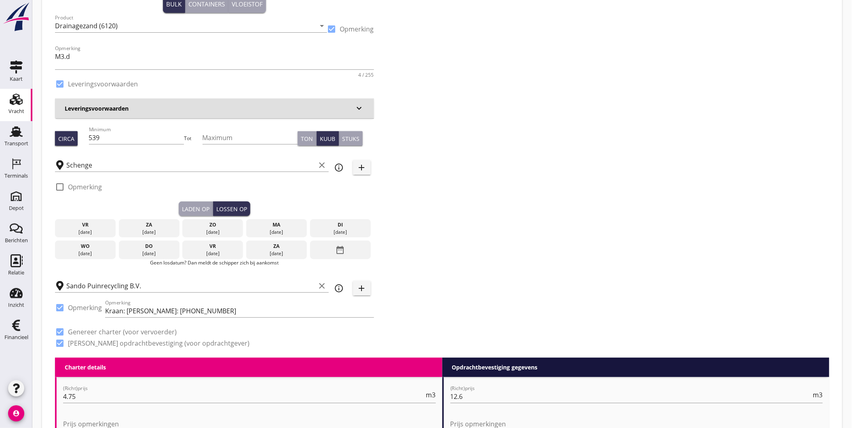
scroll to position [90, 0]
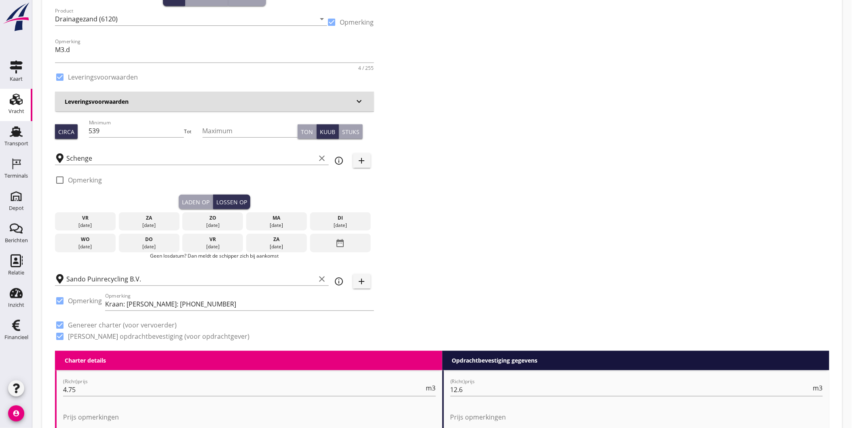
click at [193, 201] on div "Laden op" at bounding box center [195, 202] width 27 height 8
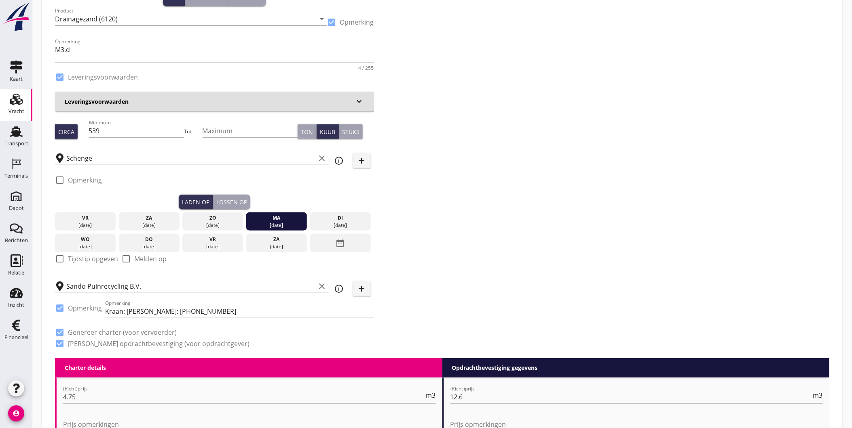
click at [225, 199] on div "Lossen op" at bounding box center [231, 202] width 31 height 8
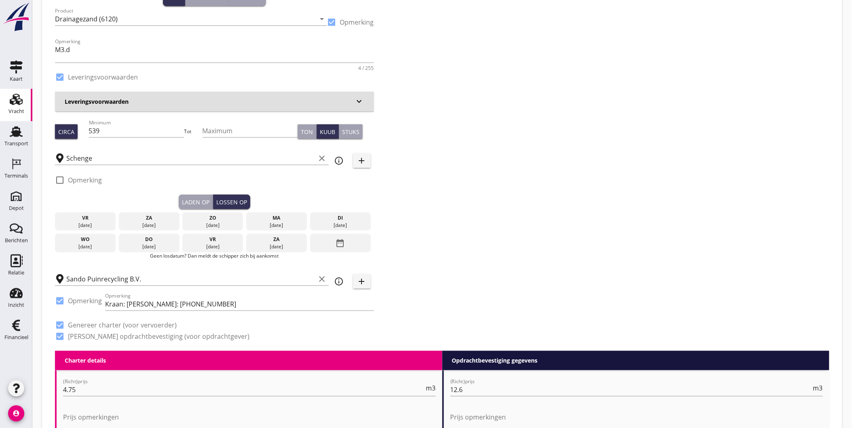
click at [338, 217] on div "di" at bounding box center [340, 218] width 57 height 7
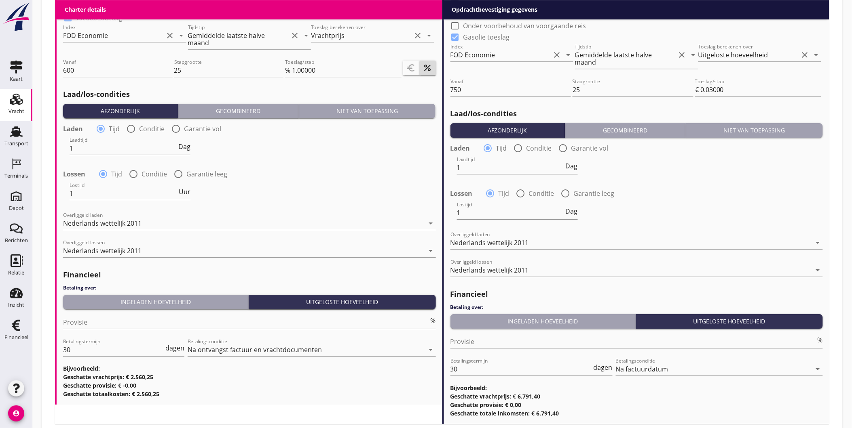
scroll to position [919, 0]
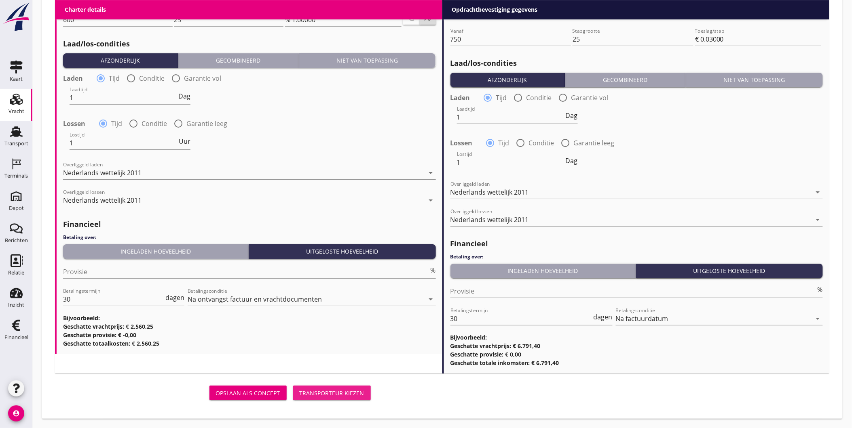
click at [350, 385] on div "Transporteur kiezen" at bounding box center [331, 393] width 65 height 8
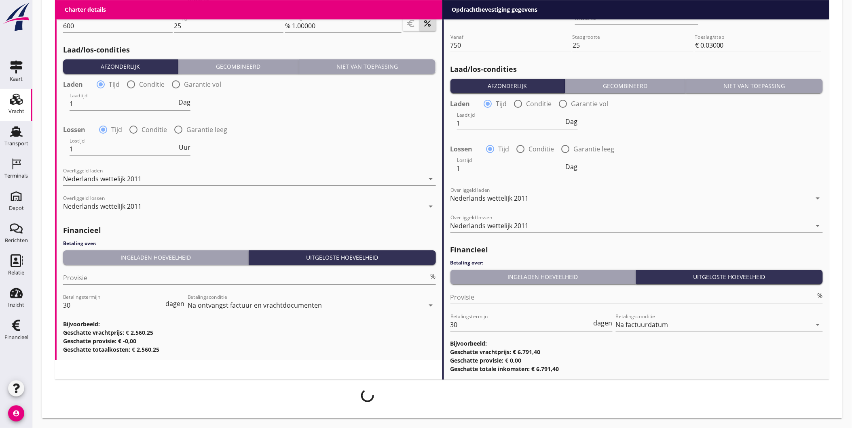
scroll to position [913, 0]
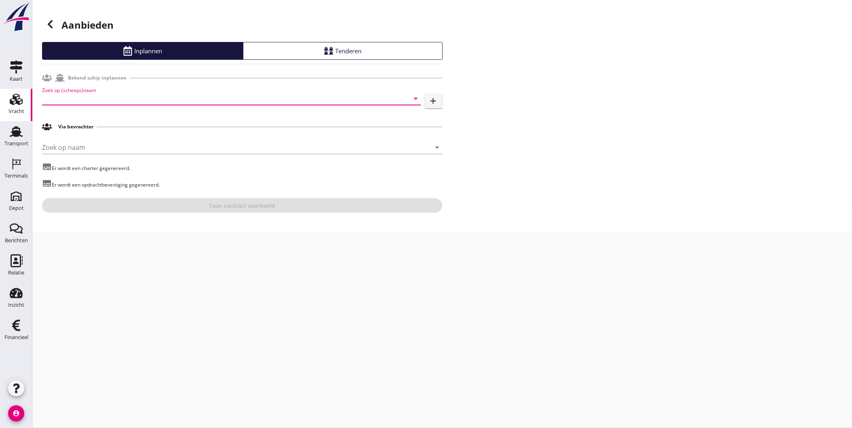
click at [206, 99] on input "Zoek op (scheeps)naam" at bounding box center [220, 98] width 356 height 13
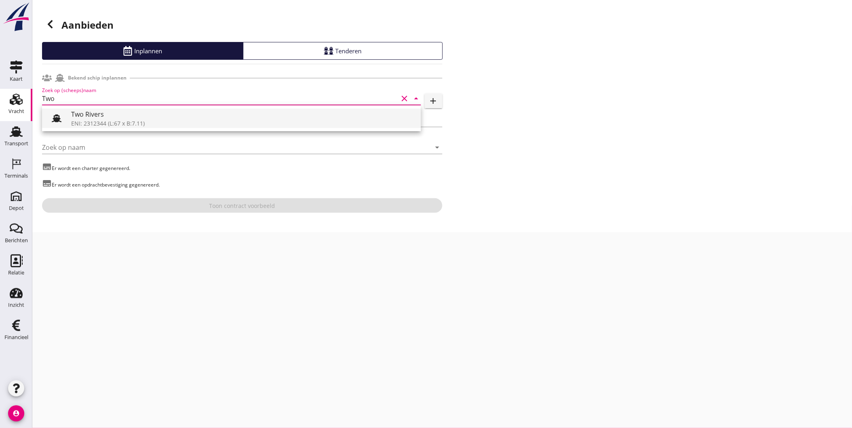
click at [139, 117] on div "Two Rivers" at bounding box center [242, 115] width 343 height 10
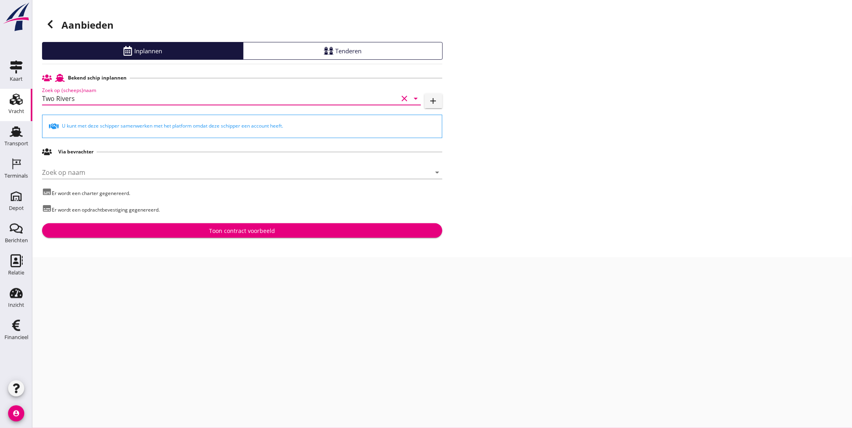
type input "Two Rivers"
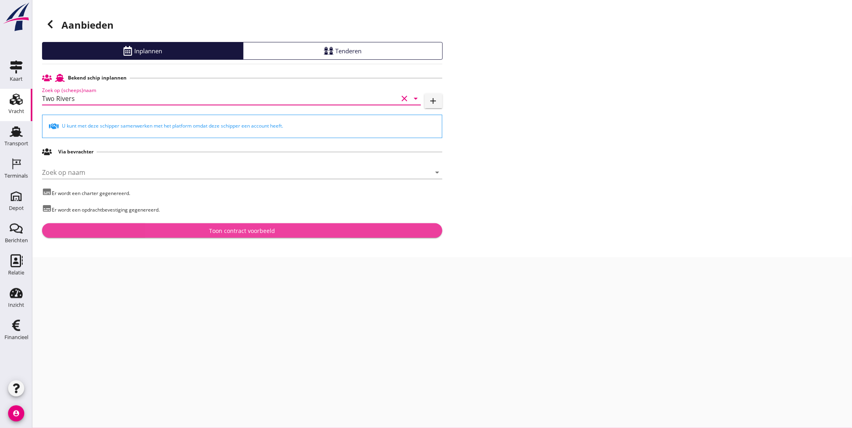
click at [217, 226] on button "Toon contract voorbeeld" at bounding box center [242, 230] width 400 height 15
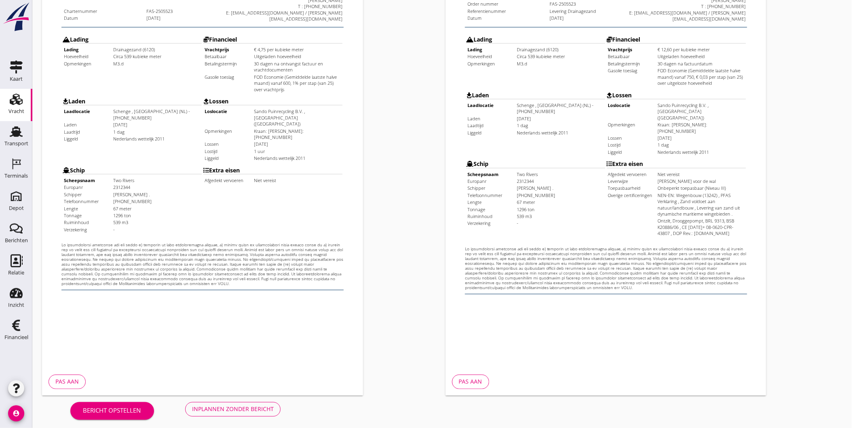
scroll to position [170, 0]
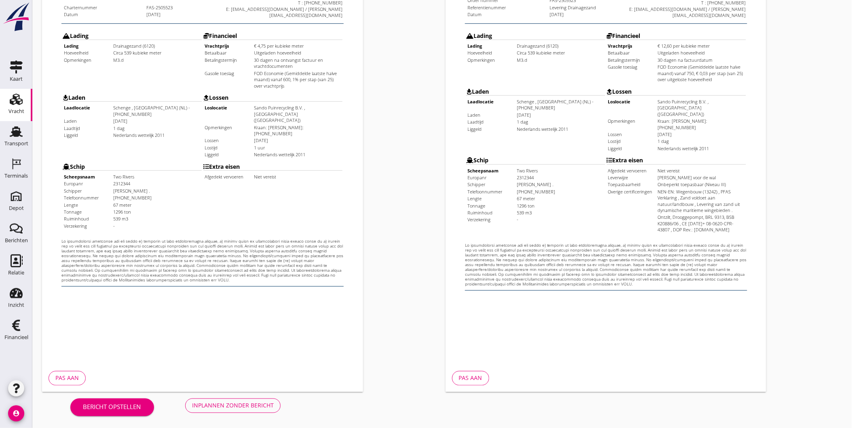
click at [249, 385] on div "Inplannen zonder bericht" at bounding box center [233, 406] width 82 height 8
